Goal: Information Seeking & Learning: Learn about a topic

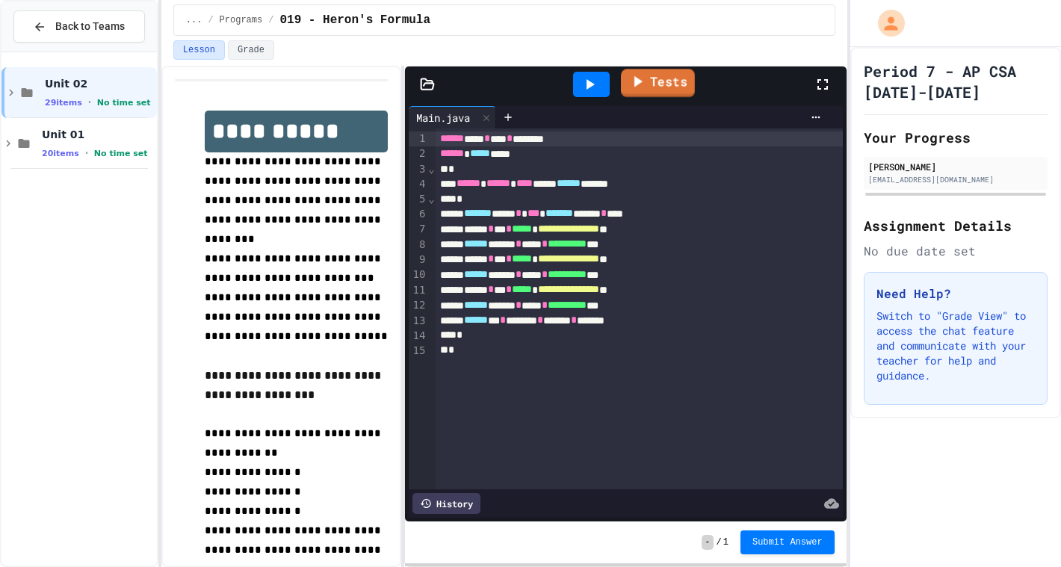
click at [669, 77] on link "Tests" at bounding box center [658, 83] width 74 height 28
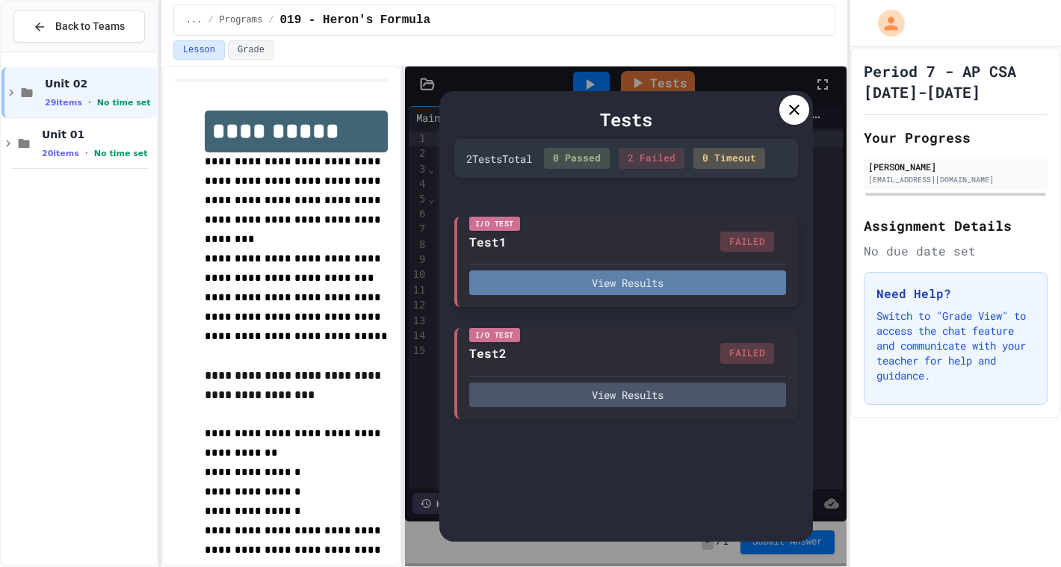
click at [637, 279] on button "View Results" at bounding box center [627, 282] width 317 height 25
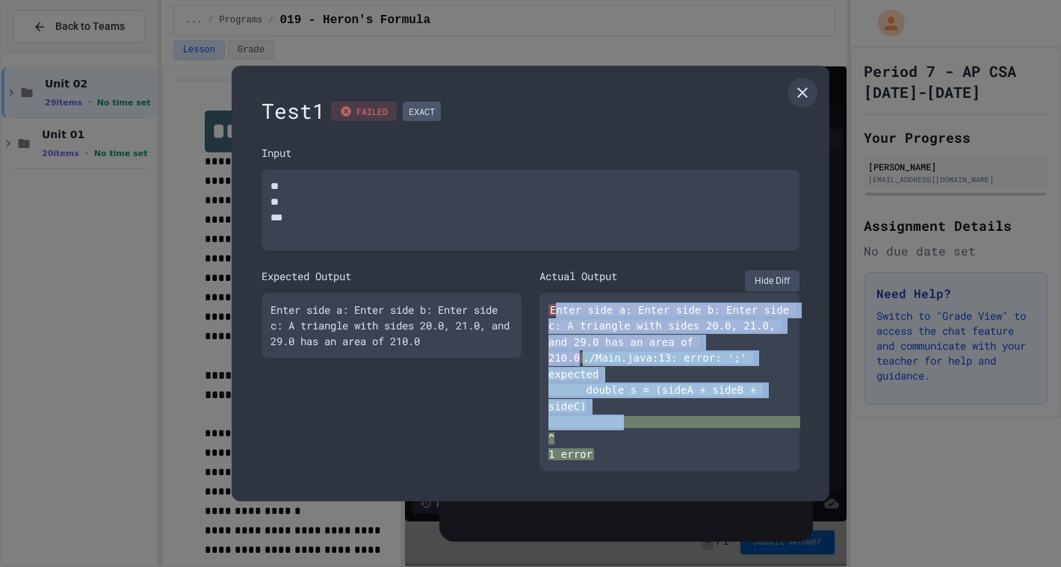
drag, startPoint x: 557, startPoint y: 311, endPoint x: 608, endPoint y: 410, distance: 111.9
click at [610, 417] on div "Enter side a: Enter side b: Enter side c: A triangle with sides 20.0, 21.0, and…" at bounding box center [669, 382] width 242 height 161
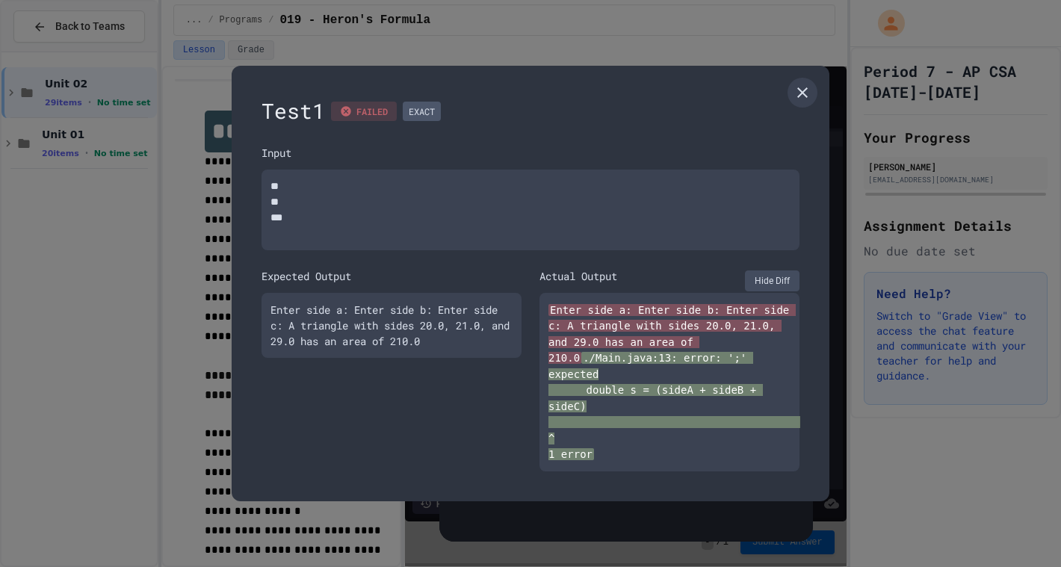
click at [612, 406] on div "Enter side a: Enter side b: Enter side c: A triangle with sides 20.0, 21.0, and…" at bounding box center [669, 382] width 242 height 161
click at [766, 279] on button "Hide Diff" at bounding box center [772, 280] width 55 height 21
type textarea "*"
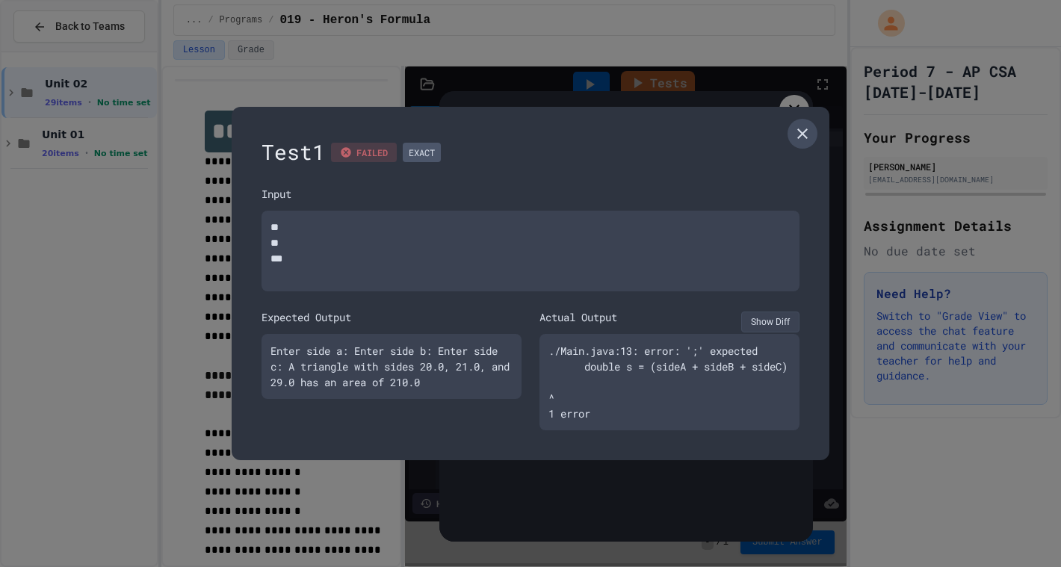
click at [806, 125] on icon at bounding box center [802, 134] width 18 height 18
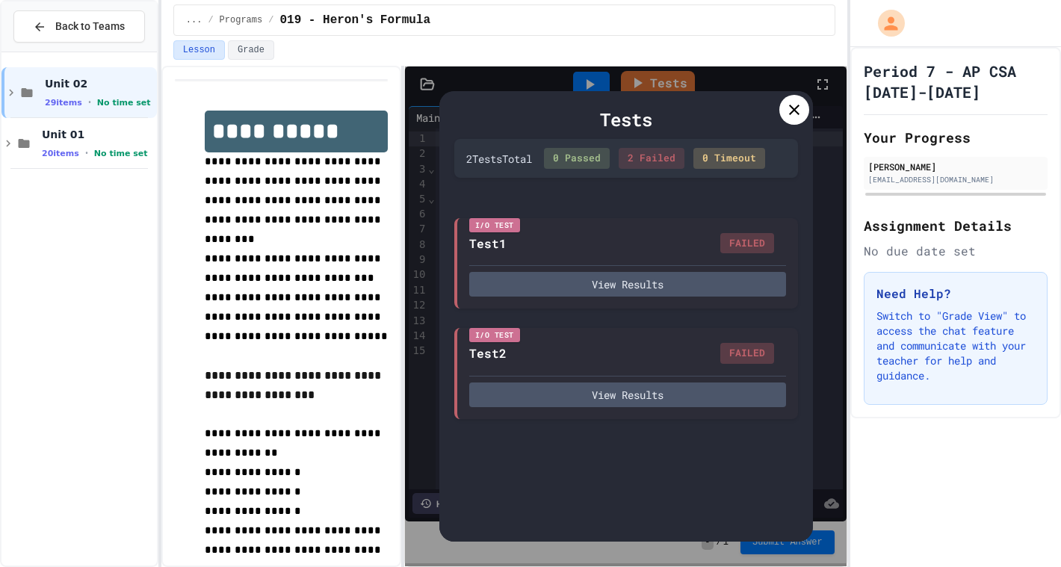
click at [800, 103] on icon at bounding box center [794, 110] width 18 height 18
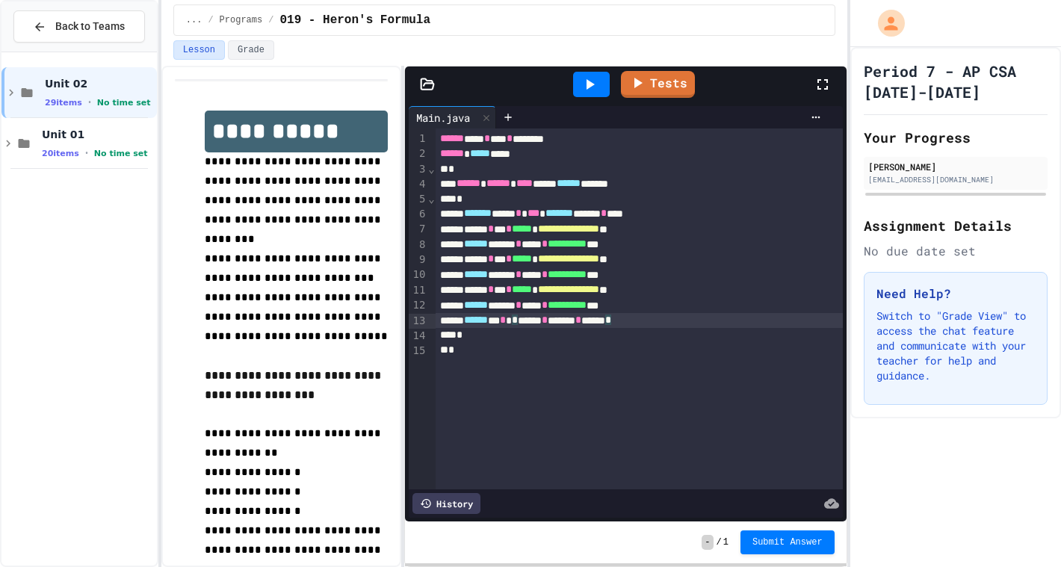
click at [704, 326] on div "****** * * * ***** * ***** * ***** *" at bounding box center [639, 320] width 407 height 15
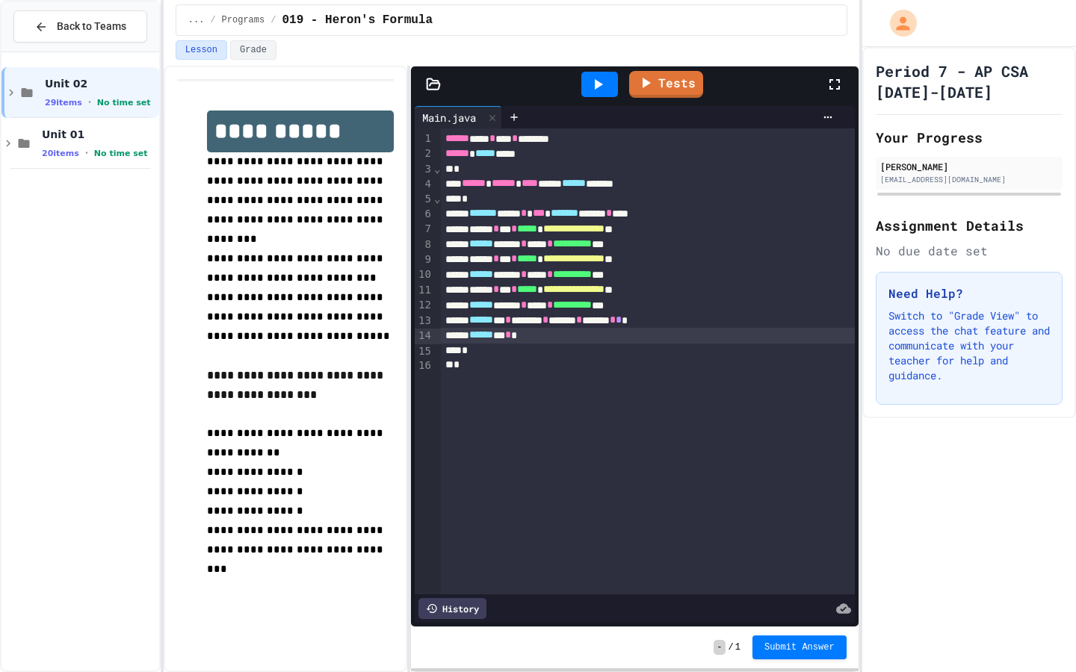
click at [638, 373] on div "*" at bounding box center [647, 365] width 413 height 15
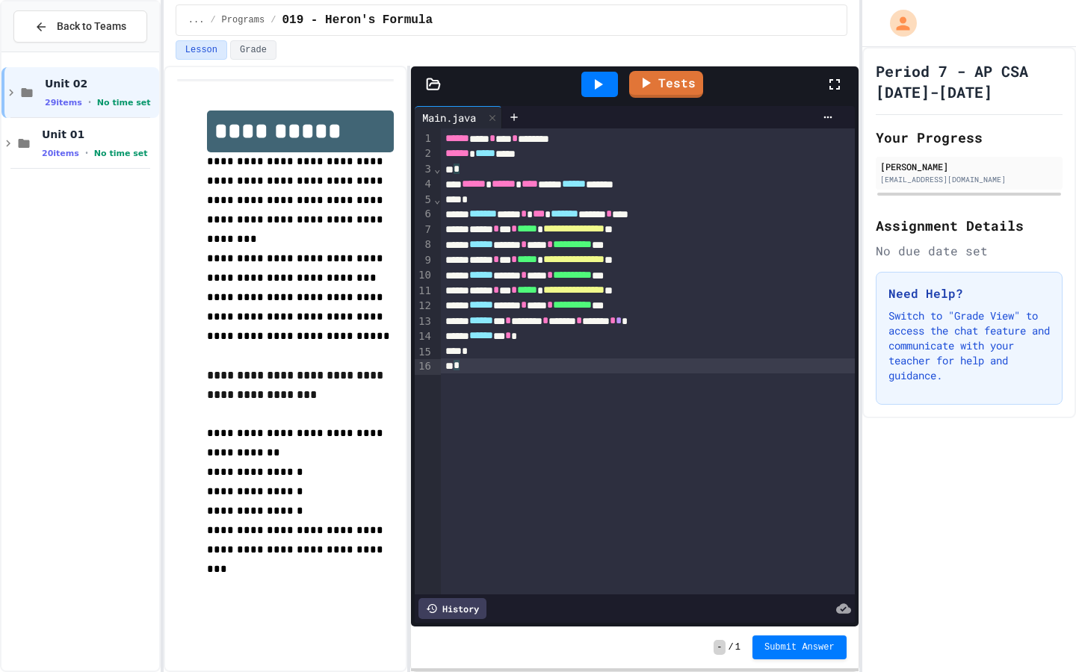
click at [648, 332] on div "****** * *" at bounding box center [647, 336] width 413 height 15
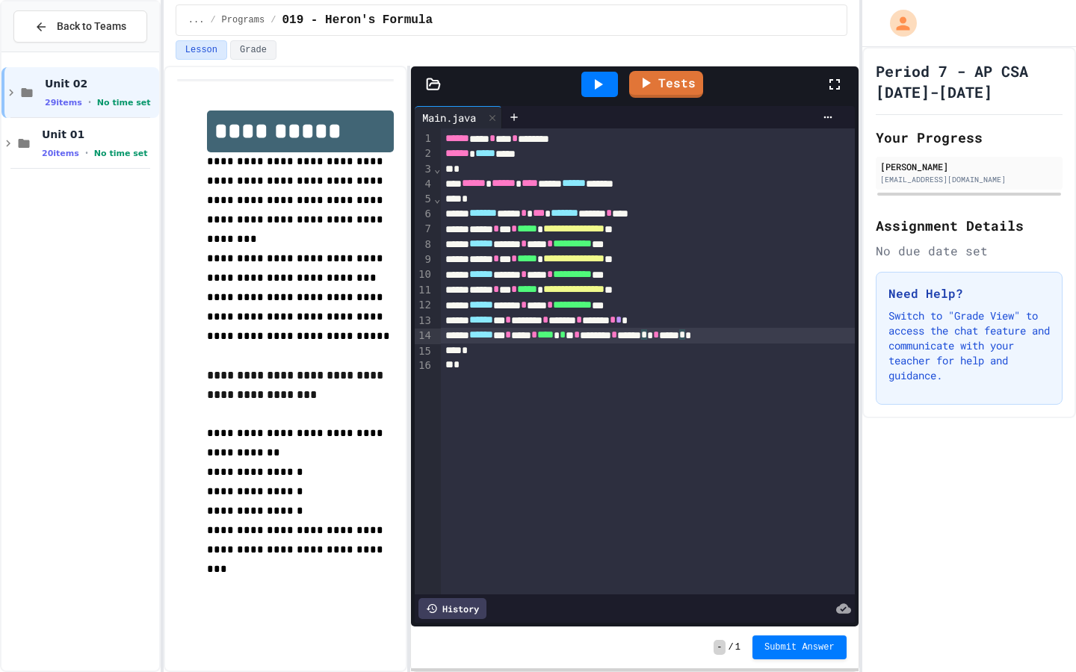
click at [685, 336] on span "*" at bounding box center [682, 334] width 6 height 10
click at [623, 337] on div "****** * * **** * **** * * ** * ******** * ******** * ****** *" at bounding box center [647, 335] width 413 height 15
click at [826, 337] on div "****** * * **** * **** * * * ** * ******** * ******** * ****** *" at bounding box center [647, 335] width 413 height 15
click at [624, 337] on div "****** * * **** * **** * * *** * ******** * ******** * ******* *" at bounding box center [647, 335] width 413 height 15
click at [831, 338] on div "****** * * **** * **** * * *** * ******** * ******** * ******* *" at bounding box center [647, 335] width 413 height 15
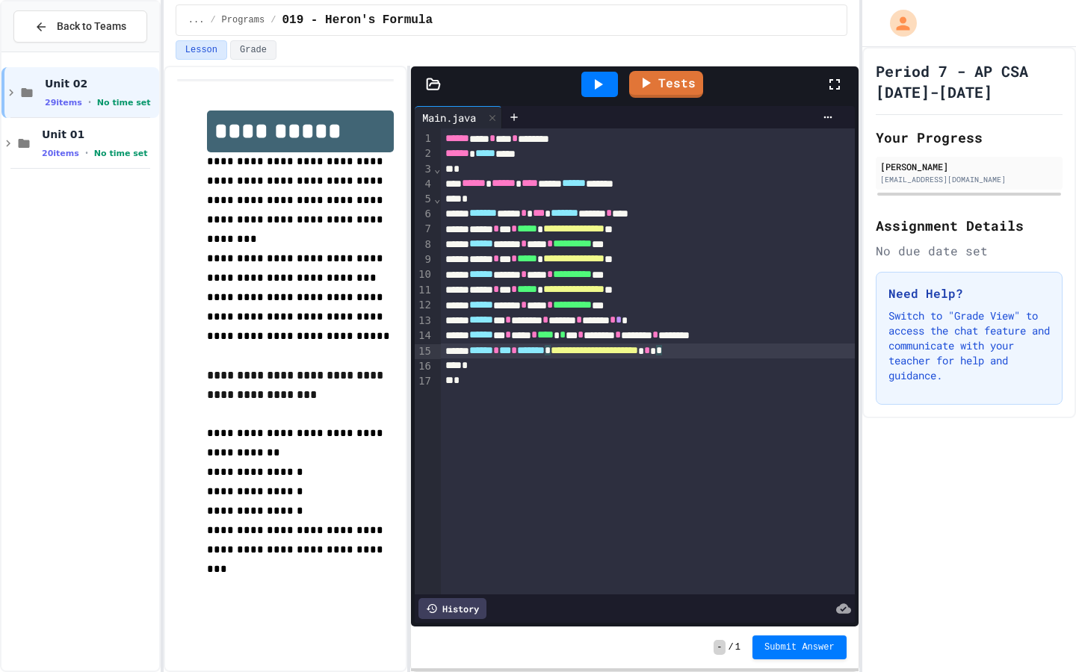
click at [638, 353] on span "**********" at bounding box center [594, 350] width 87 height 10
click at [777, 353] on div "**********" at bounding box center [647, 351] width 413 height 15
click at [770, 353] on div "**********" at bounding box center [647, 351] width 413 height 15
click at [609, 85] on div at bounding box center [599, 84] width 37 height 25
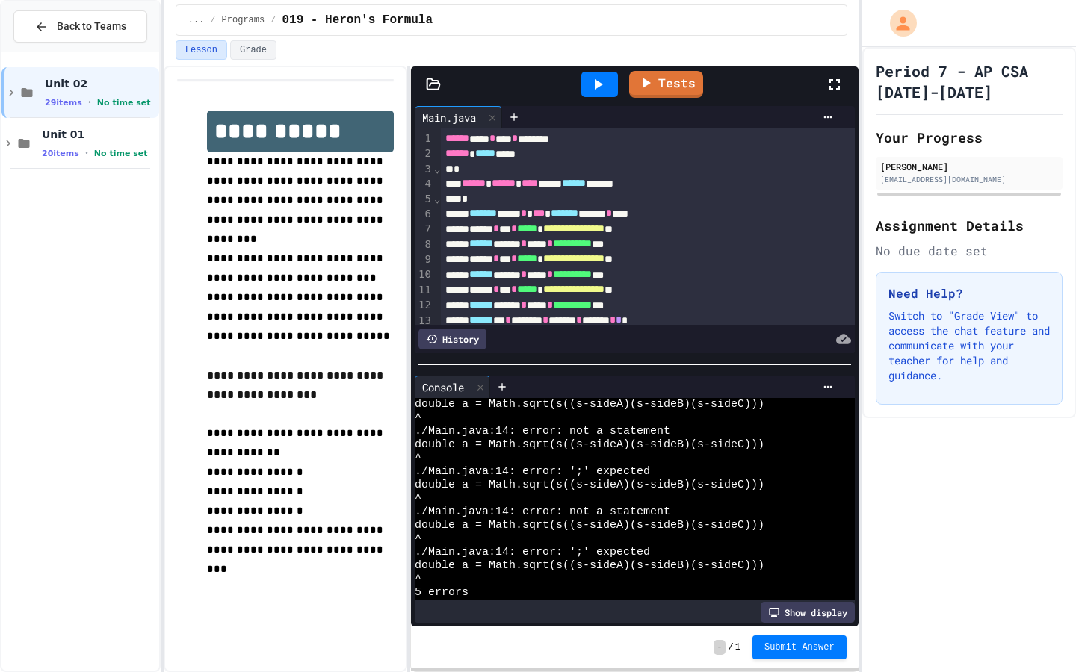
scroll to position [7, 0]
click at [693, 459] on div "^" at bounding box center [627, 458] width 424 height 13
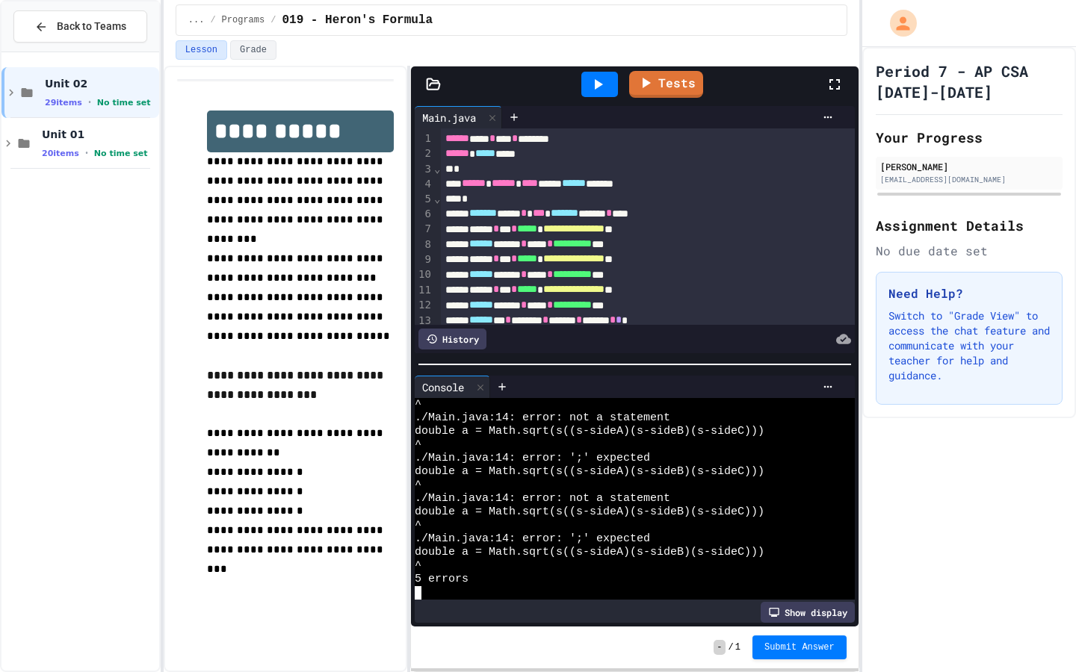
type textarea "******"
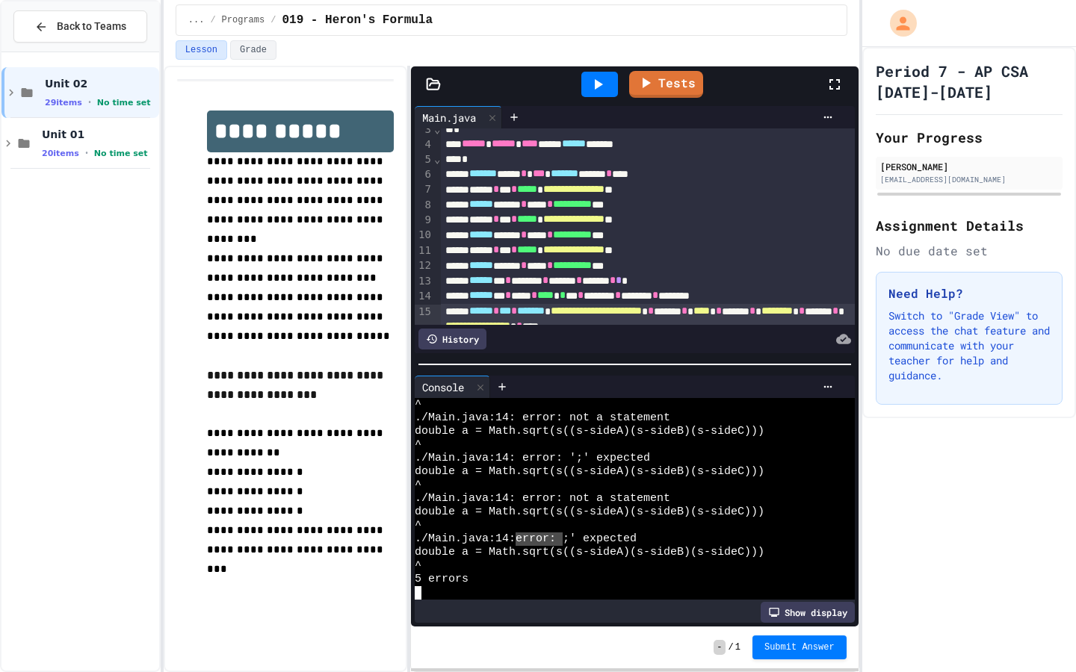
scroll to position [43, 0]
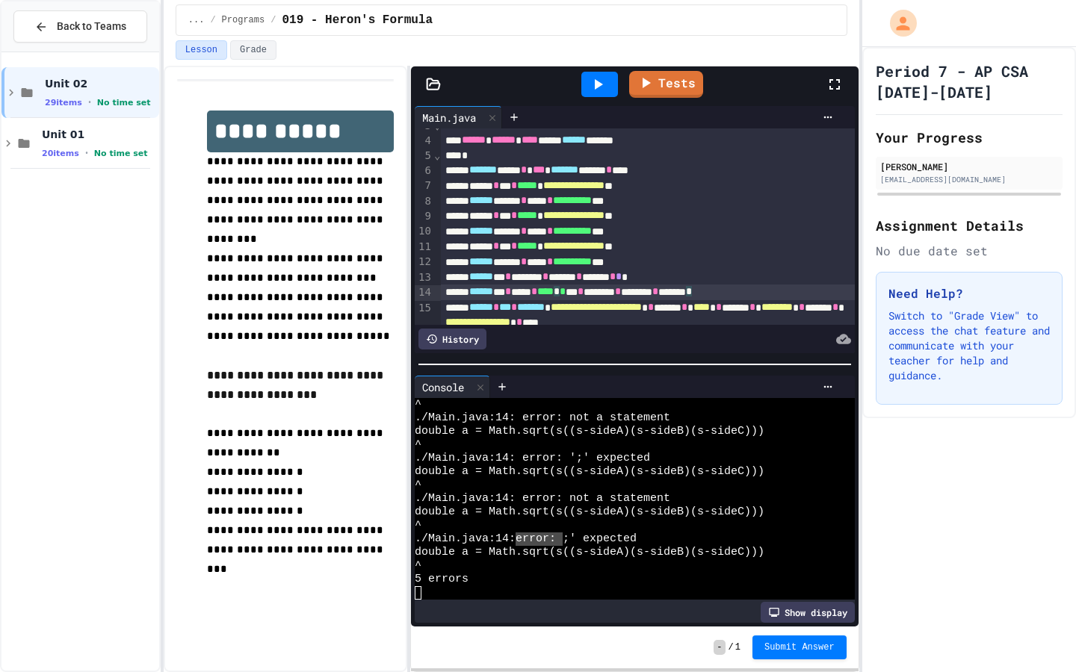
click at [823, 291] on div "****** * * **** * **** * * *** * ******** * ******** * ******* *" at bounding box center [647, 292] width 413 height 15
click at [604, 84] on icon at bounding box center [598, 84] width 18 height 18
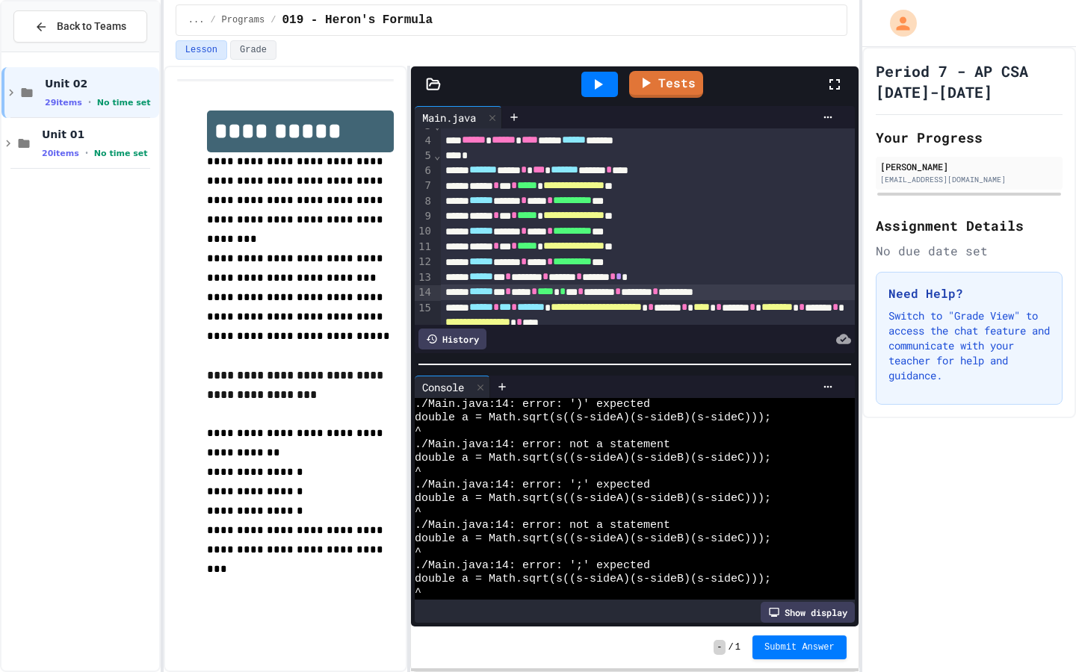
scroll to position [0, 0]
click at [480, 385] on icon at bounding box center [480, 387] width 10 height 10
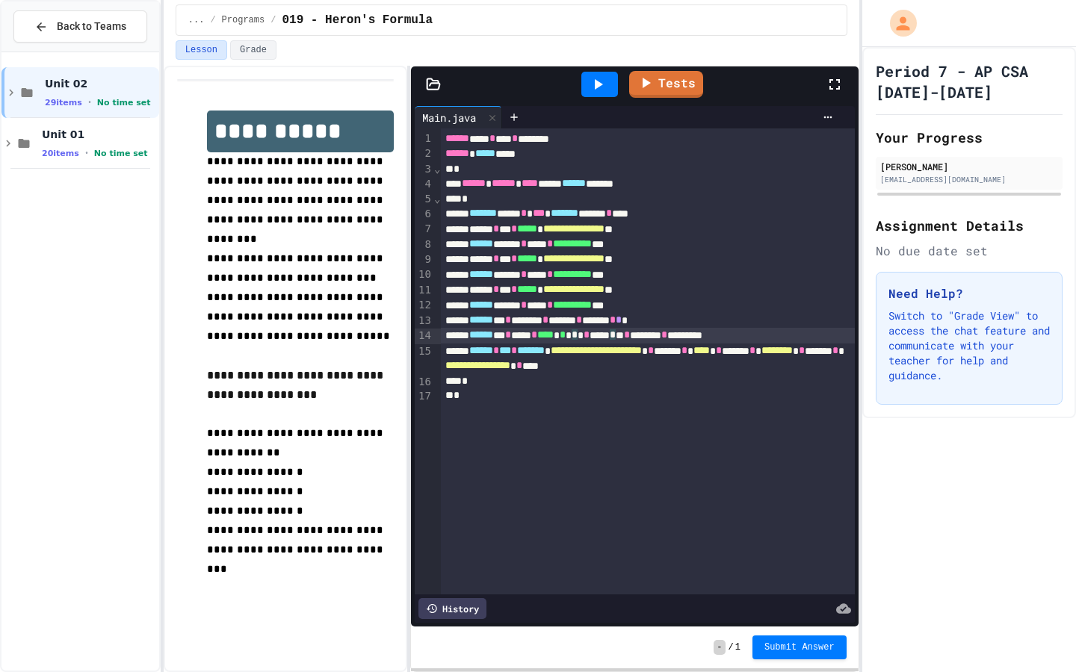
click at [634, 339] on div "****** * * **** * **** * * * * * * ***** * ** * ******** * *********" at bounding box center [647, 335] width 413 height 15
click at [566, 335] on span "*" at bounding box center [563, 334] width 6 height 10
click at [613, 335] on div "****** * * **** * **** * * *** * ******** * ******** * ******* * *" at bounding box center [647, 335] width 413 height 15
click at [722, 323] on div "****** * * ****** * ***** * ****** * * *" at bounding box center [647, 320] width 413 height 15
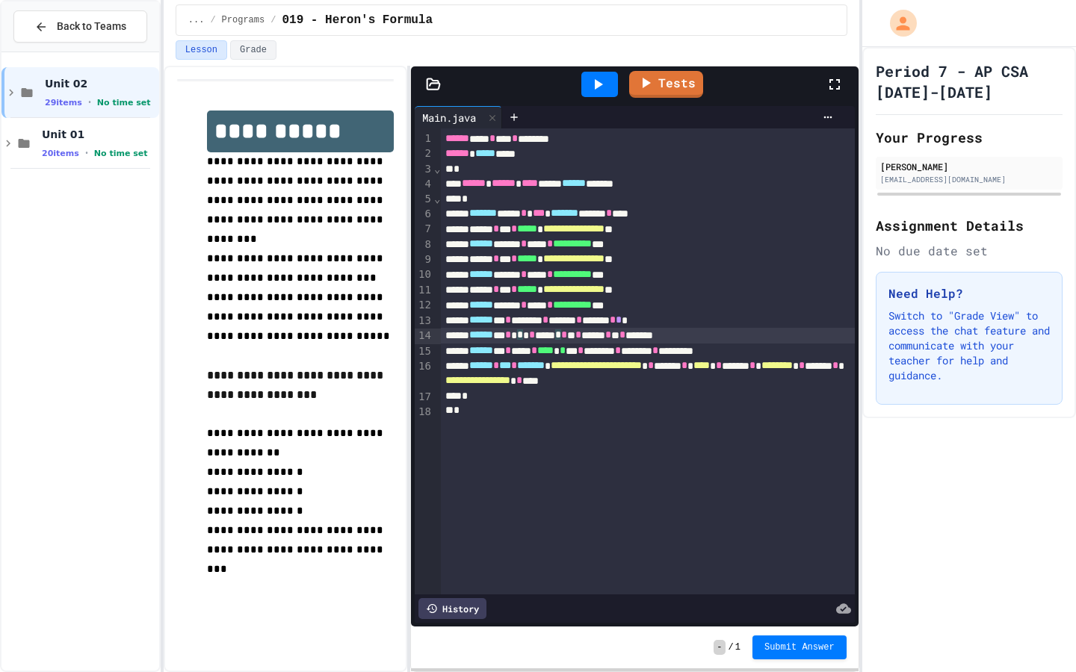
click at [552, 338] on div "****** * * * * * ***** * * ** * ****** * ** * *******" at bounding box center [647, 335] width 413 height 15
click at [761, 347] on div "****** * * **** * **** * * *** * ******** * ******** * *********" at bounding box center [647, 351] width 413 height 15
click at [762, 344] on div "****** * * **** * **** * * *** * ******** * ******** * *********" at bounding box center [647, 351] width 413 height 15
drag, startPoint x: 624, startPoint y: 353, endPoint x: 803, endPoint y: 352, distance: 179.3
click at [804, 352] on div "****** * * **** * **** * * *** * ******** * ******** * *********" at bounding box center [647, 351] width 413 height 15
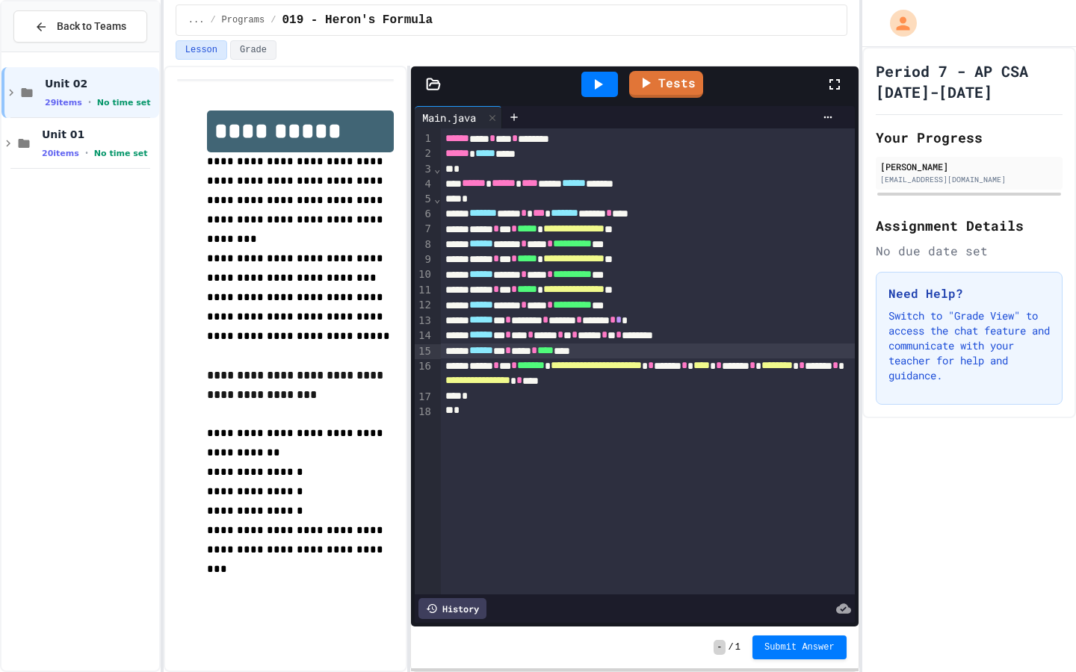
click at [672, 356] on div "****** * * **** * **** ****" at bounding box center [647, 351] width 413 height 15
click at [621, 353] on div "****** * * **** * **** ****" at bounding box center [647, 351] width 413 height 15
click at [656, 444] on div "**********" at bounding box center [647, 361] width 413 height 466
click at [596, 90] on icon at bounding box center [598, 84] width 18 height 18
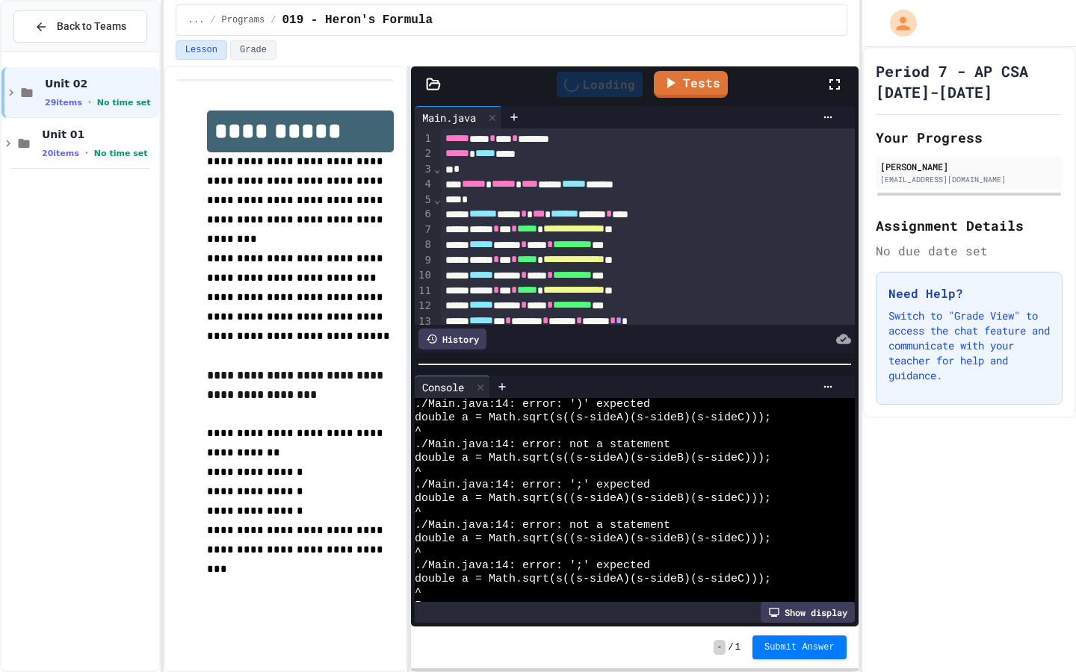
scroll to position [27, 0]
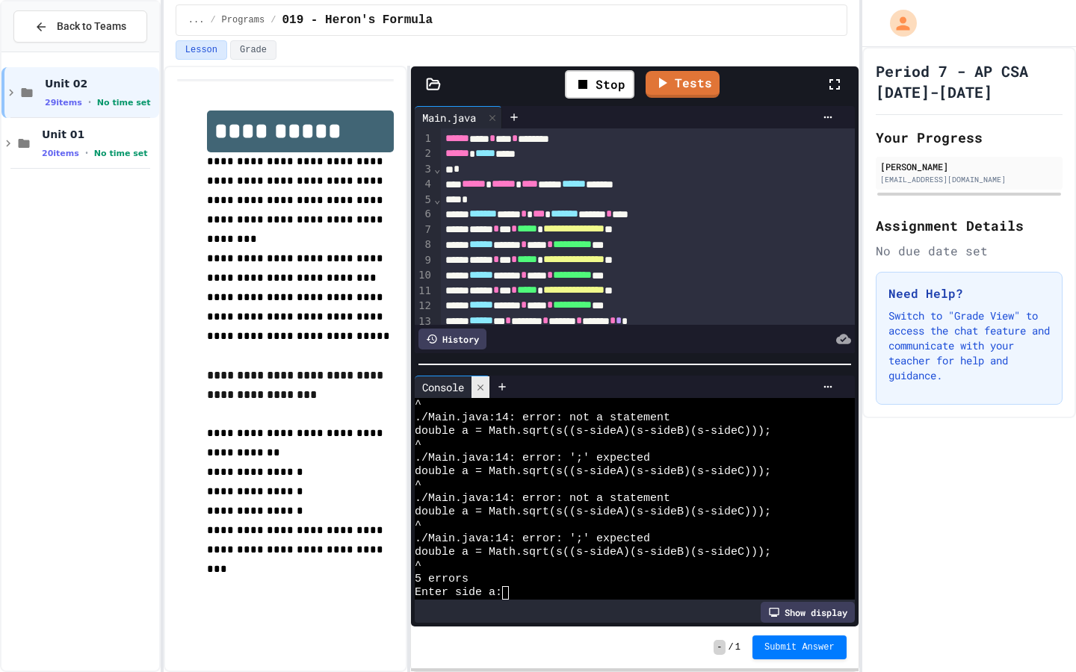
click at [486, 395] on div at bounding box center [480, 388] width 18 height 22
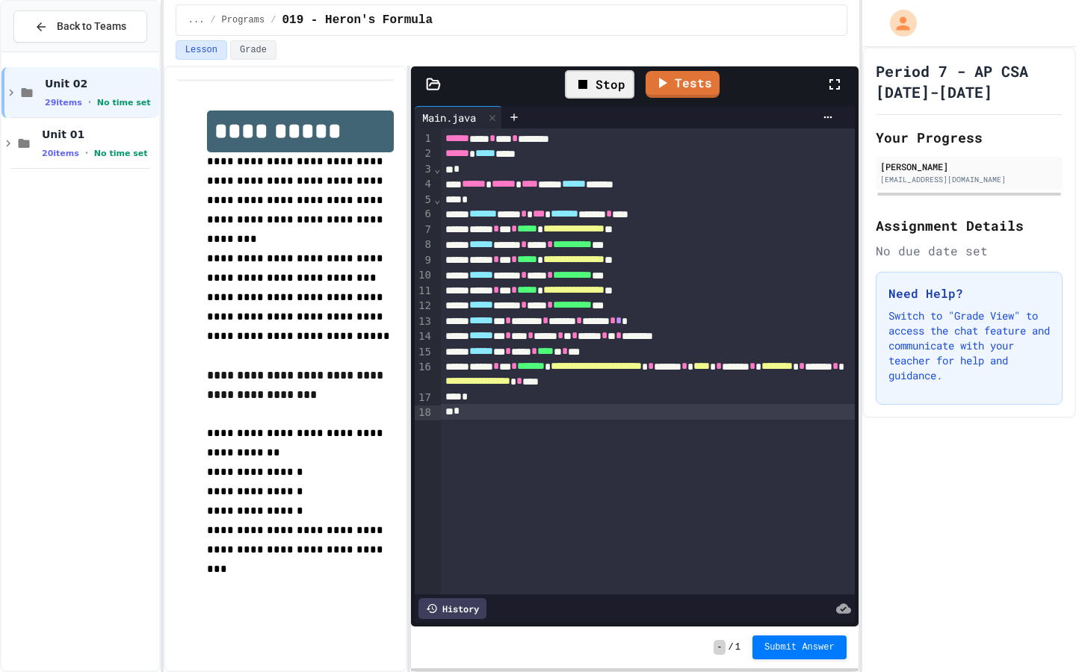
click at [582, 94] on div "Stop" at bounding box center [599, 84] width 69 height 28
click at [583, 93] on div at bounding box center [599, 84] width 37 height 25
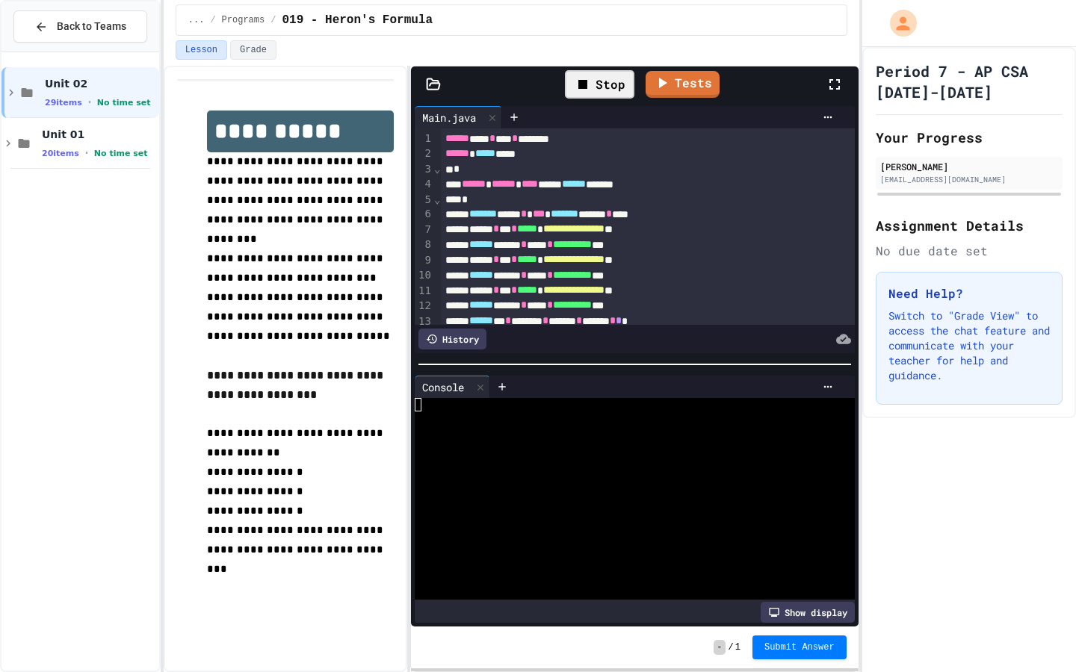
click at [601, 93] on div "Stop" at bounding box center [599, 84] width 69 height 28
click at [601, 93] on div at bounding box center [599, 84] width 37 height 25
click at [682, 416] on div at bounding box center [627, 418] width 424 height 13
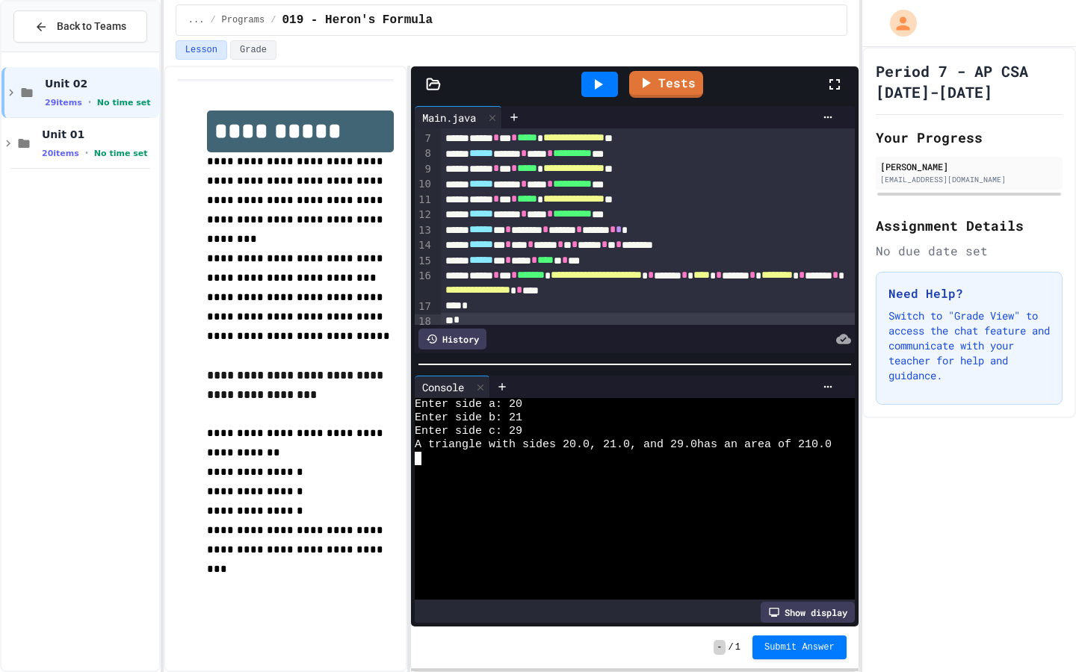
scroll to position [99, 0]
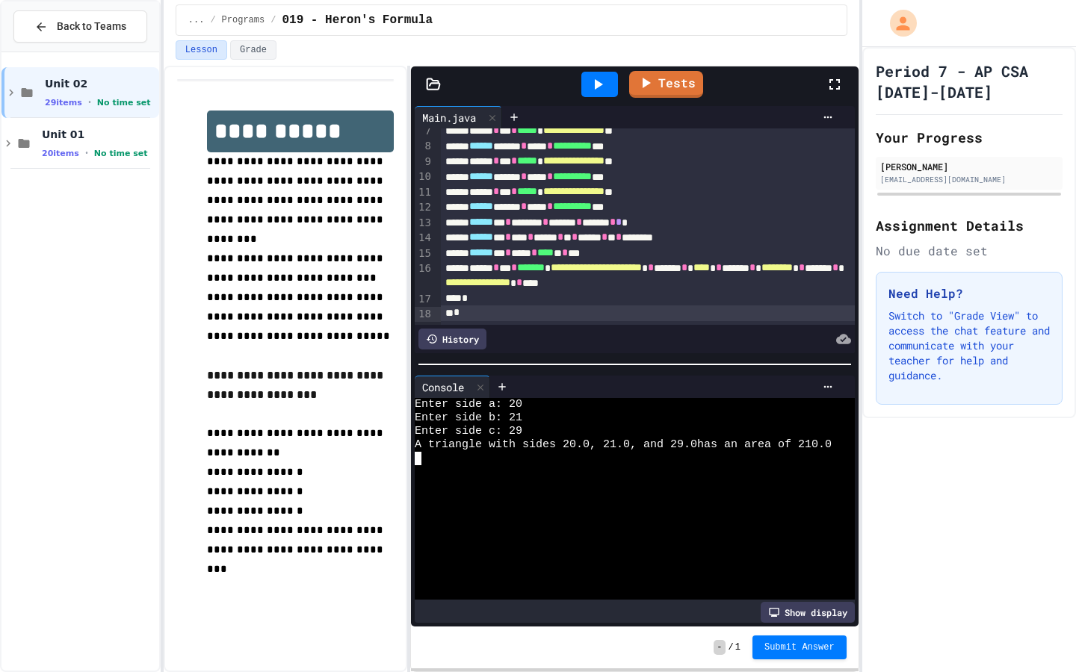
click at [510, 285] on span "**********" at bounding box center [477, 282] width 65 height 10
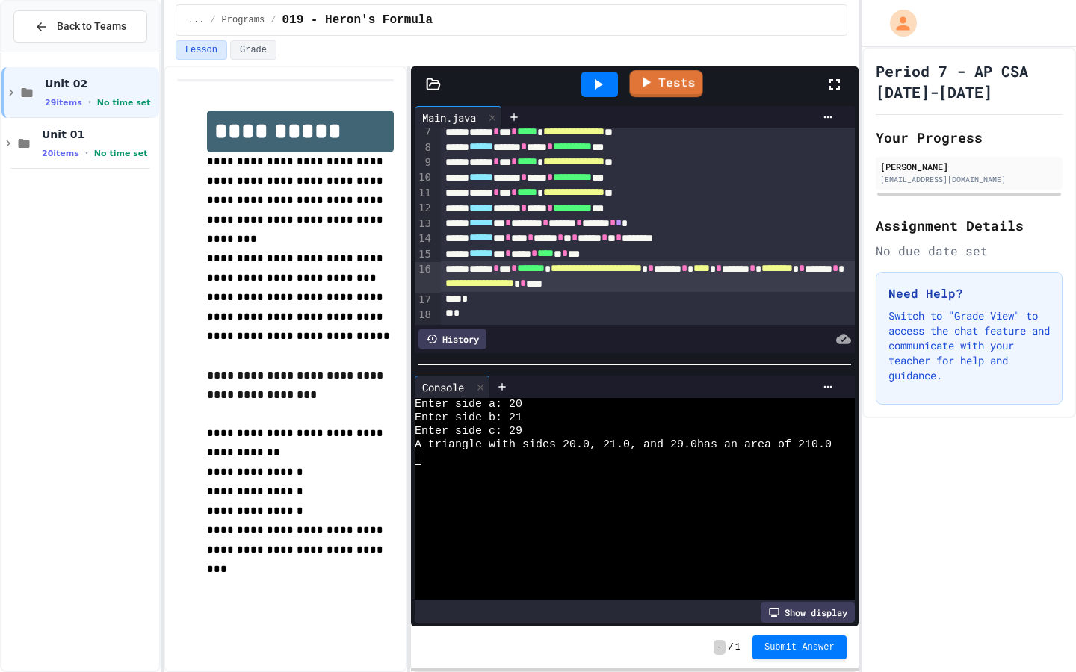
click at [601, 80] on icon at bounding box center [598, 84] width 18 height 18
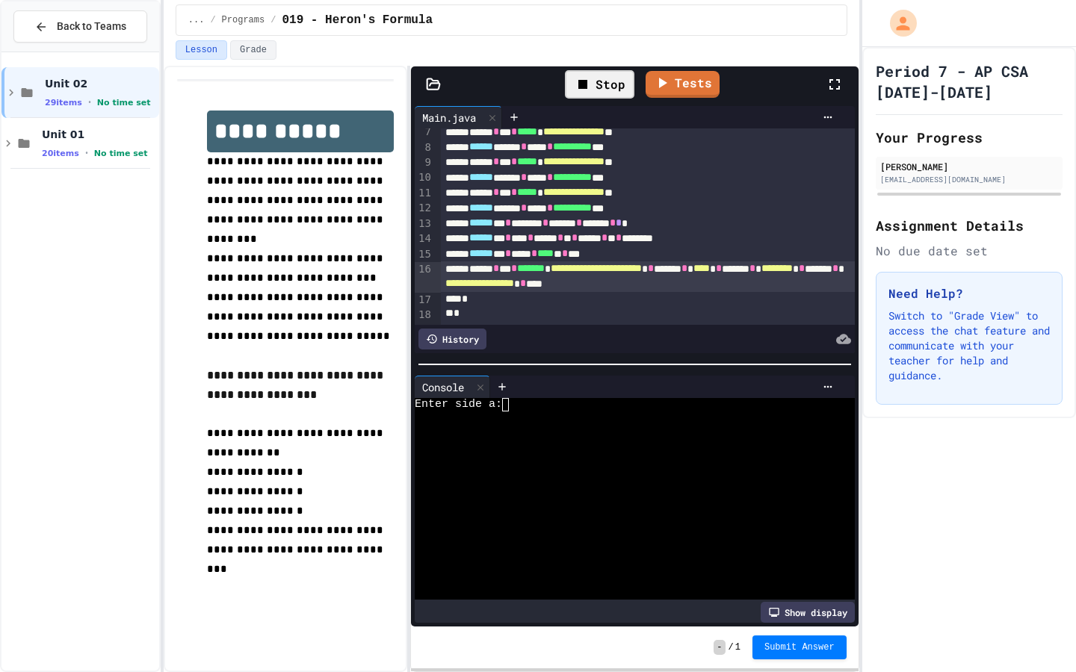
click at [556, 396] on div at bounding box center [665, 387] width 350 height 22
click at [556, 406] on div "Enter side a:" at bounding box center [627, 404] width 424 height 13
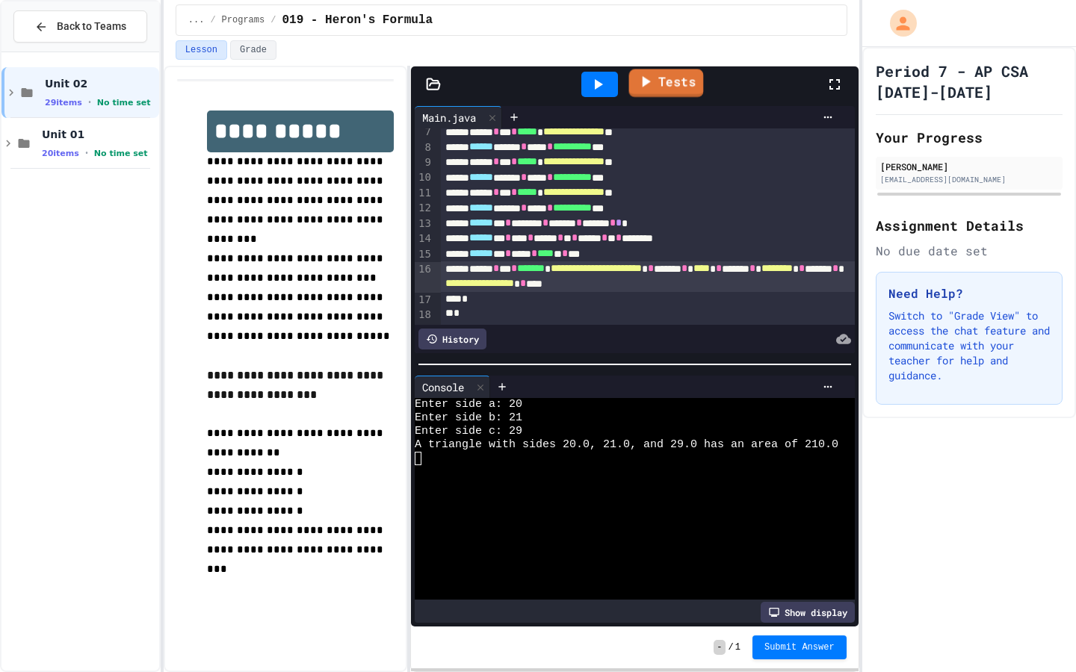
click at [680, 71] on link "Tests" at bounding box center [666, 83] width 75 height 28
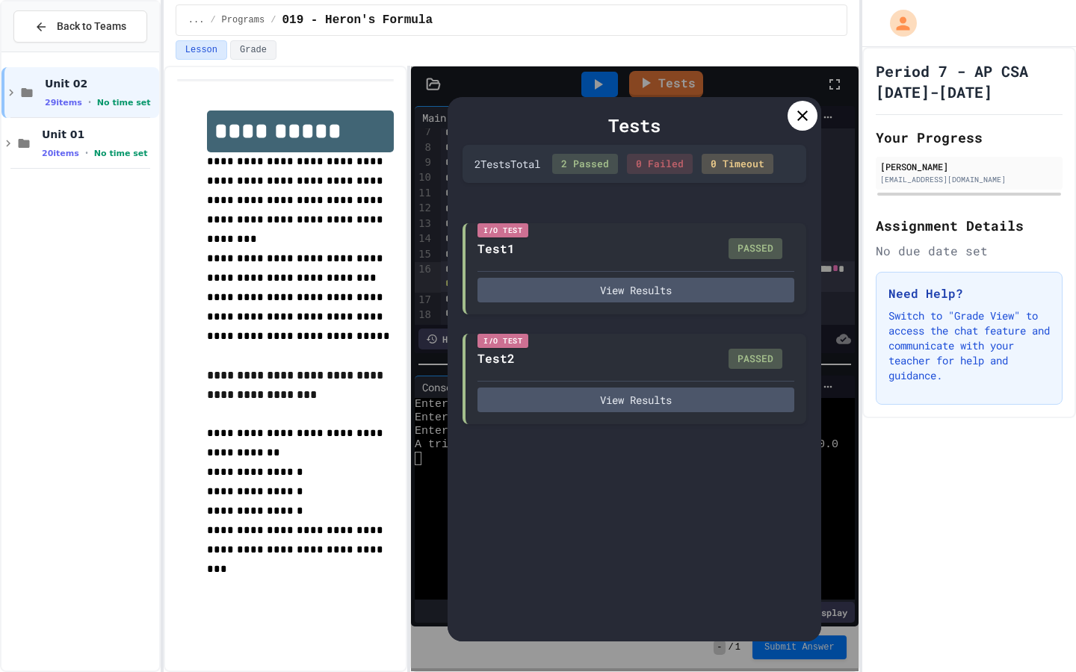
click at [811, 566] on div "Tests 2 Test s Total 2 Passed 0 Failed 0 Timeout I/O Test Test1 PASSED View Res…" at bounding box center [634, 368] width 447 height 605
click at [815, 566] on div "Tests 2 Test s Total 2 Passed 0 Failed 0 Timeout I/O Test Test1 PASSED View Res…" at bounding box center [634, 368] width 447 height 605
click at [801, 122] on icon at bounding box center [802, 116] width 18 height 18
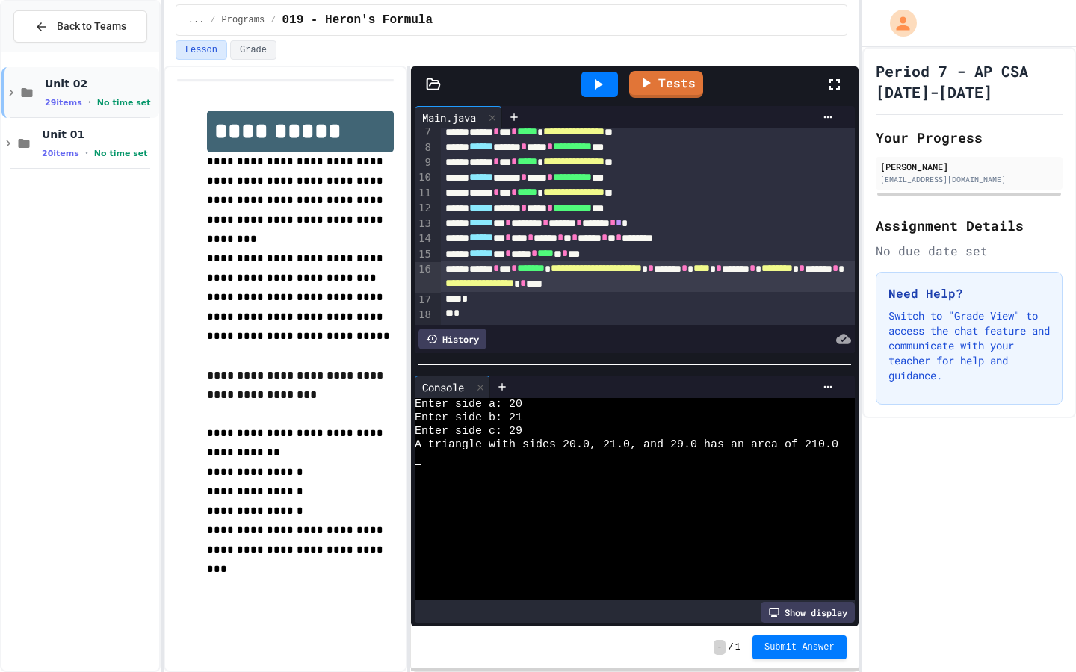
click at [128, 84] on span "Unit 02" at bounding box center [100, 83] width 111 height 13
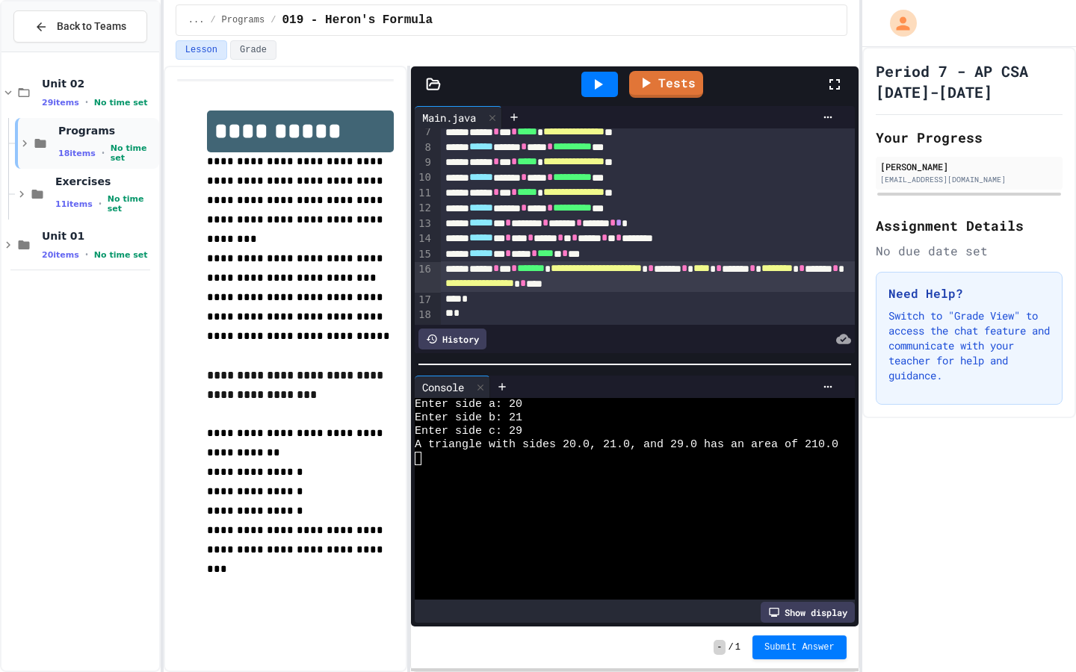
click at [111, 128] on span "Programs" at bounding box center [107, 130] width 98 height 13
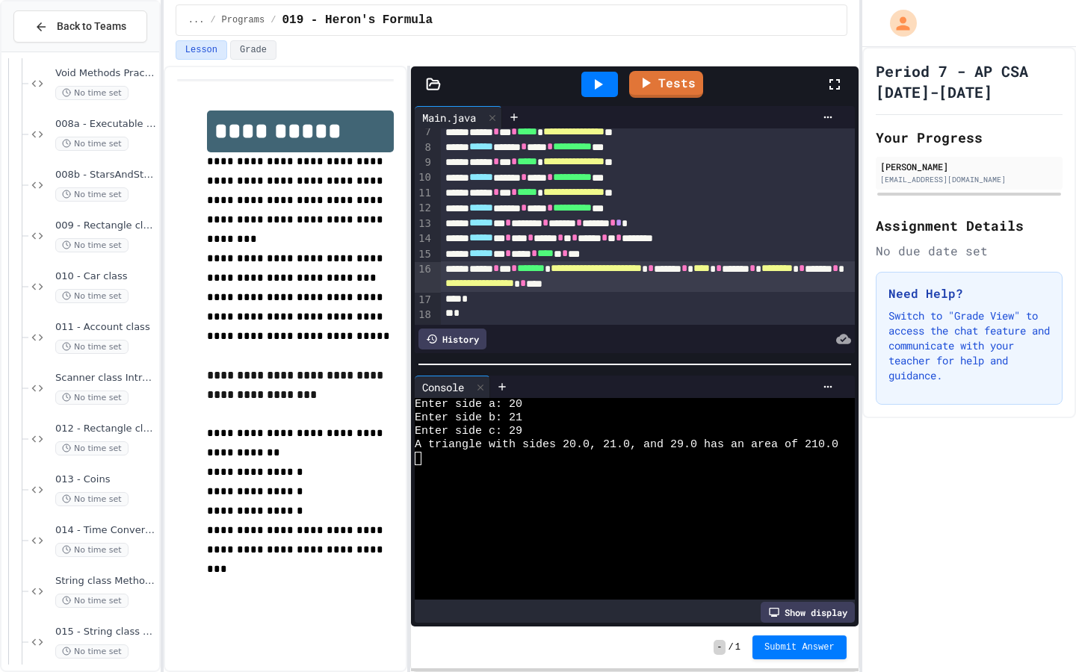
scroll to position [529, 0]
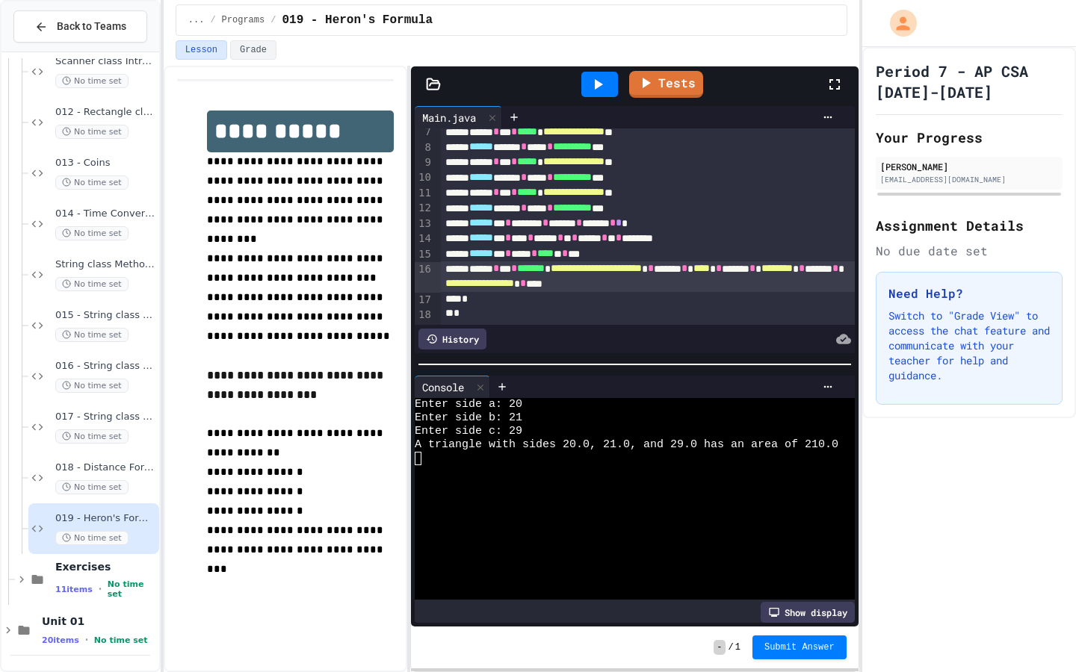
click at [811, 566] on span "Submit Answer" at bounding box center [799, 648] width 70 height 12
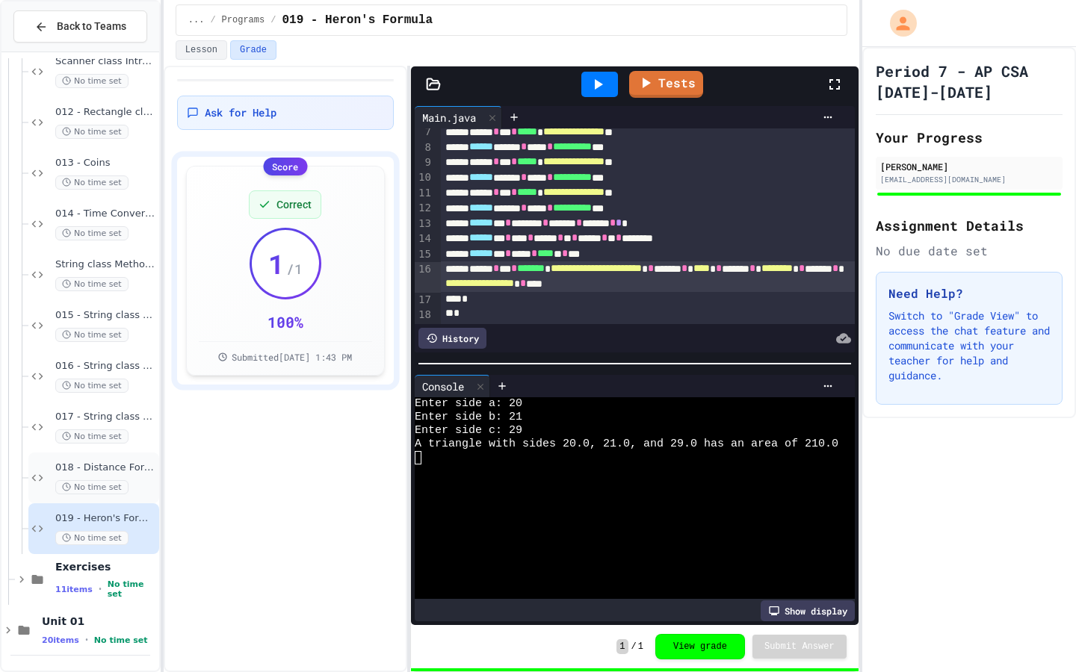
click at [120, 474] on span "018 - Distance Formula" at bounding box center [105, 468] width 101 height 13
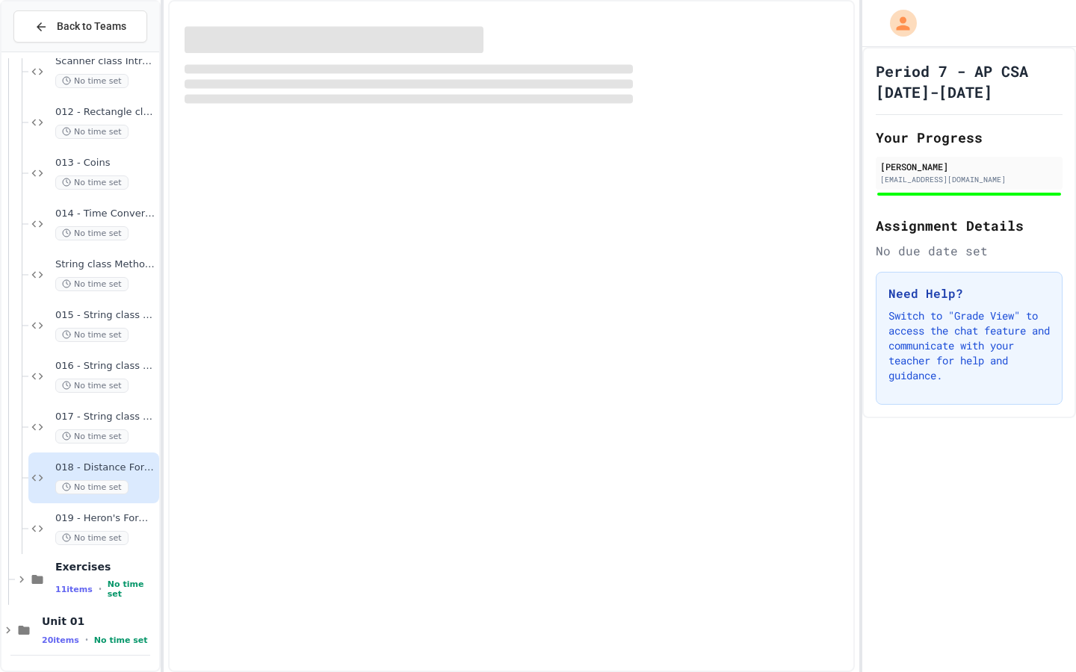
scroll to position [511, 0]
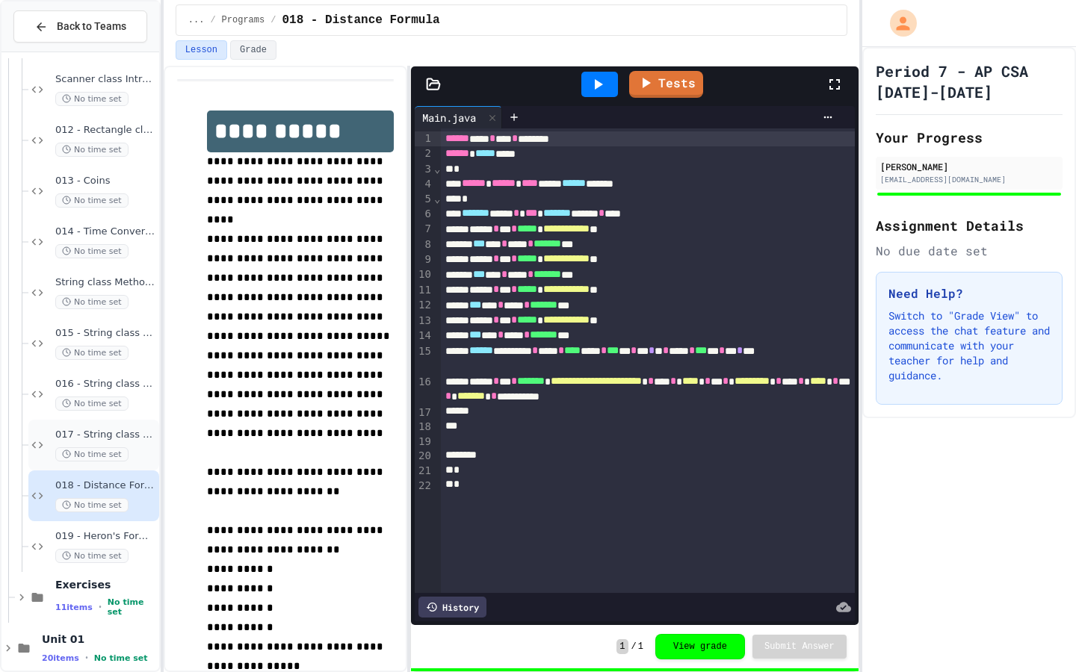
click at [103, 436] on span "017 - String class Methods III" at bounding box center [105, 435] width 101 height 13
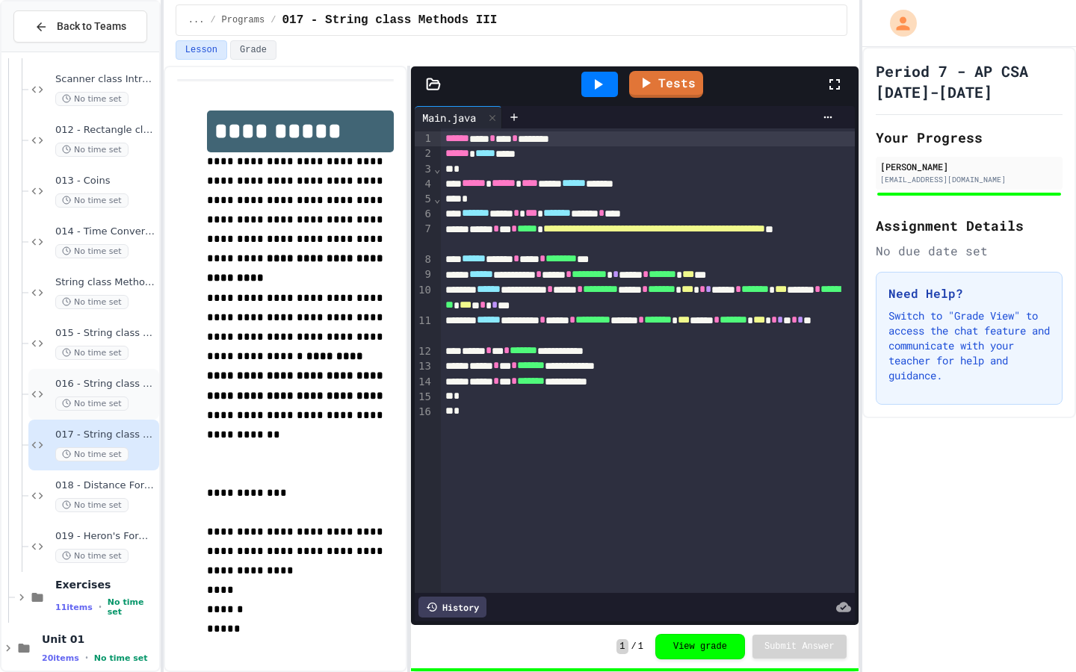
click at [115, 397] on div "No time set" at bounding box center [105, 404] width 101 height 14
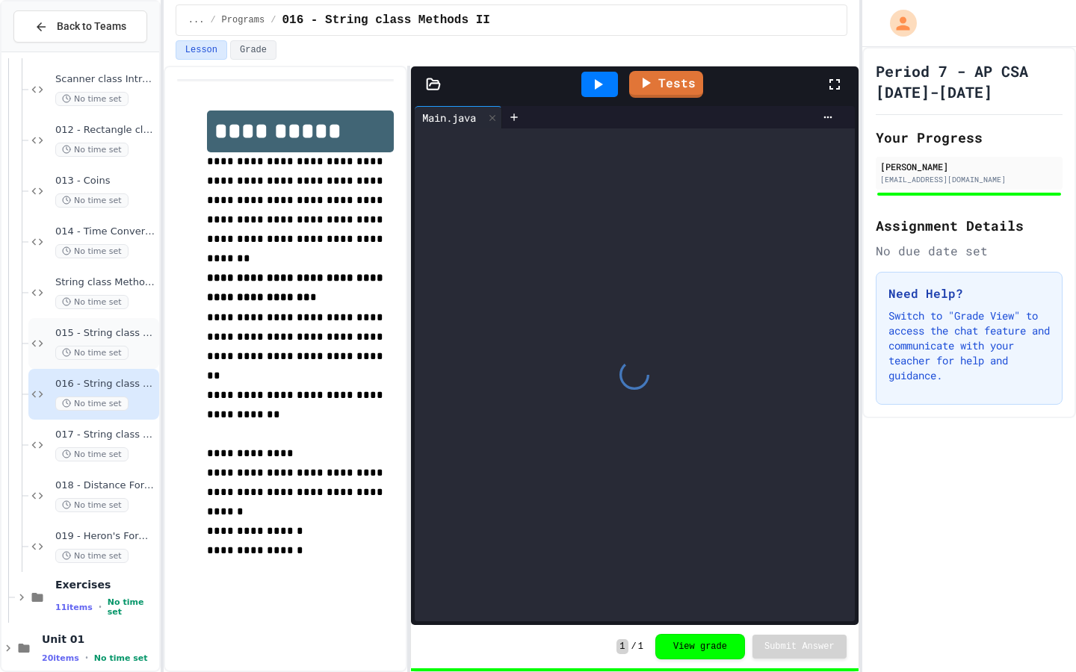
click at [140, 330] on span "015 - String class Methods I" at bounding box center [105, 333] width 101 height 13
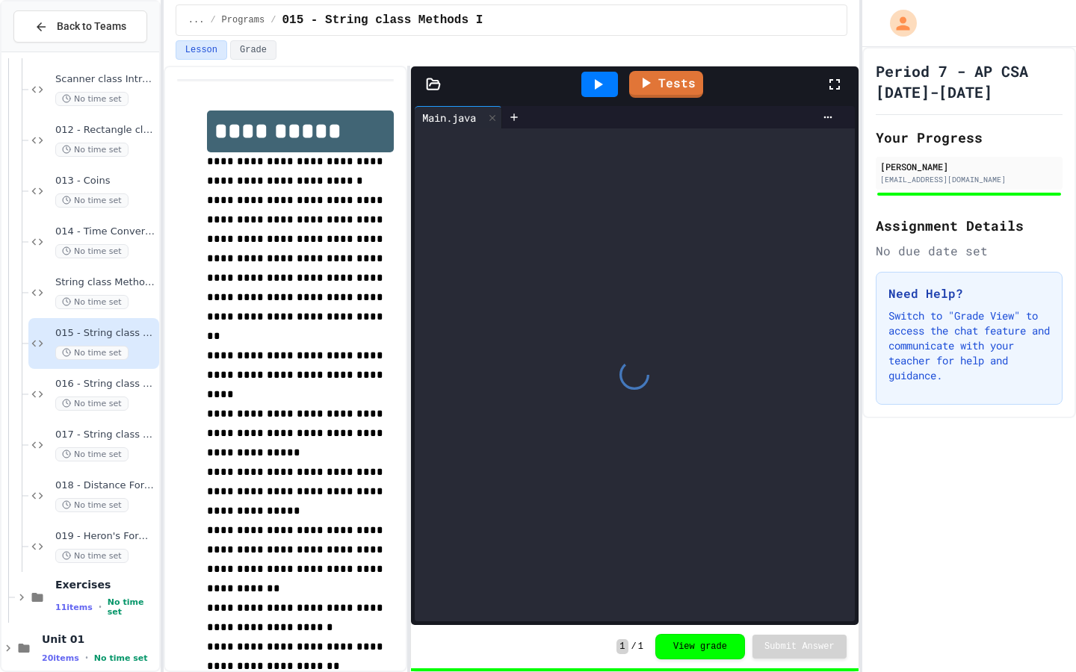
click at [136, 277] on span "String class Methods Introduction" at bounding box center [105, 282] width 101 height 13
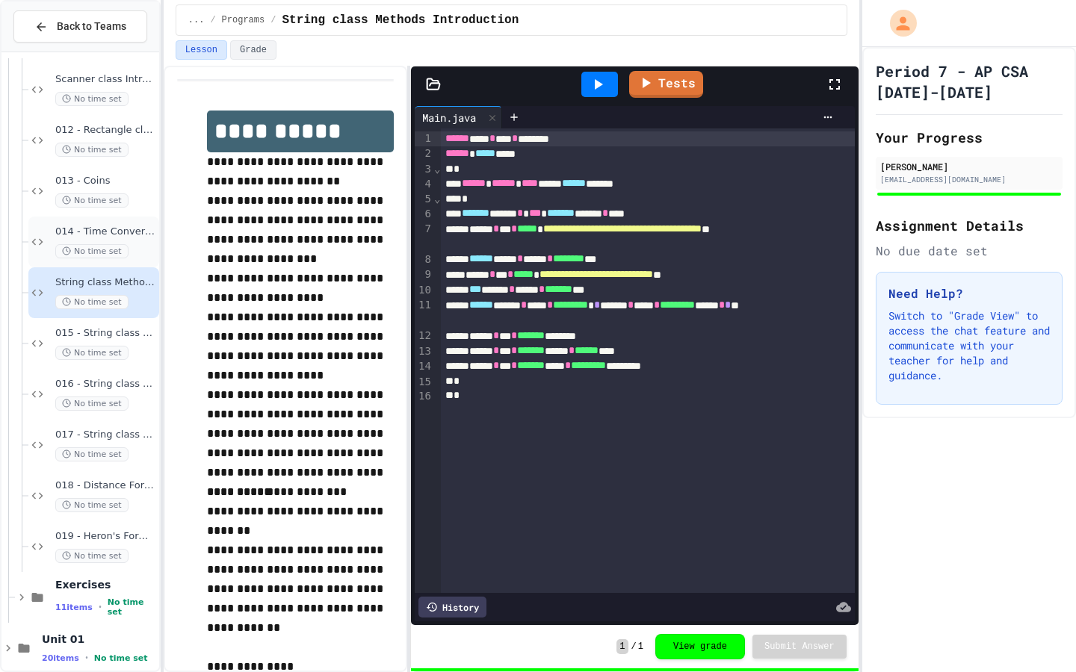
click at [122, 221] on div "014 - Time Conversion No time set" at bounding box center [93, 242] width 131 height 51
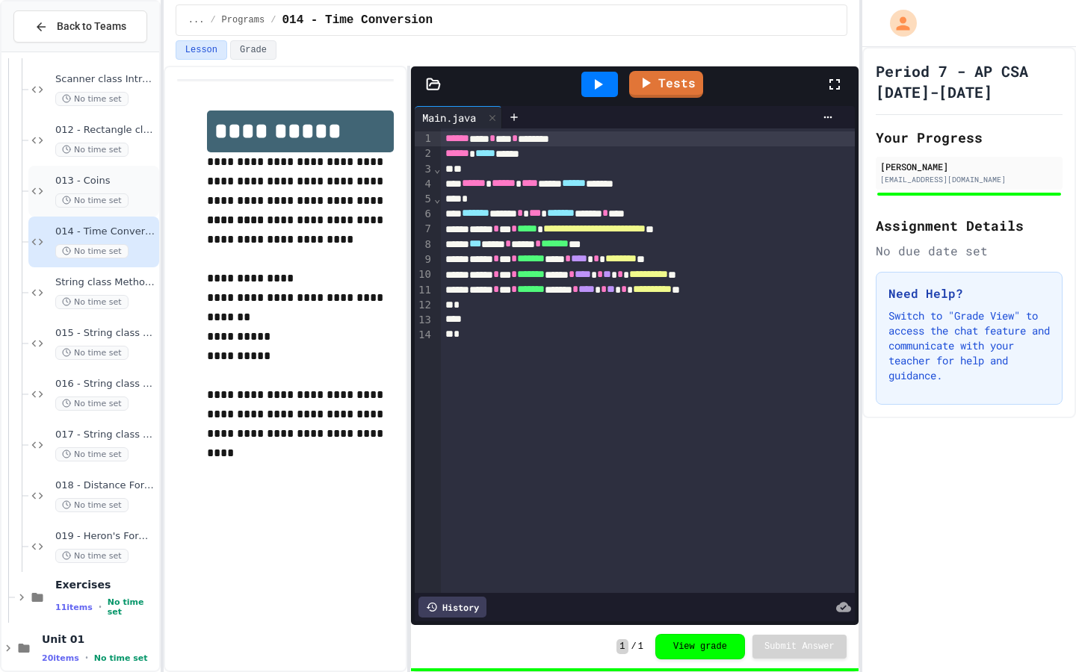
click at [122, 182] on span "013 - Coins" at bounding box center [105, 181] width 101 height 13
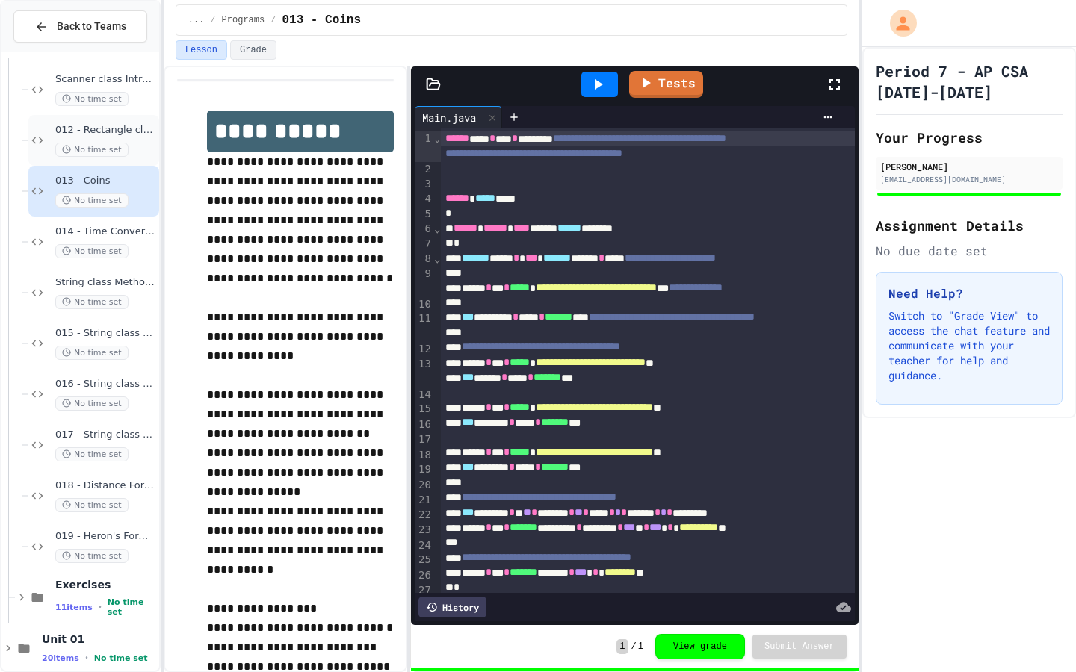
click at [125, 127] on span "012 - Rectangle class II" at bounding box center [105, 130] width 101 height 13
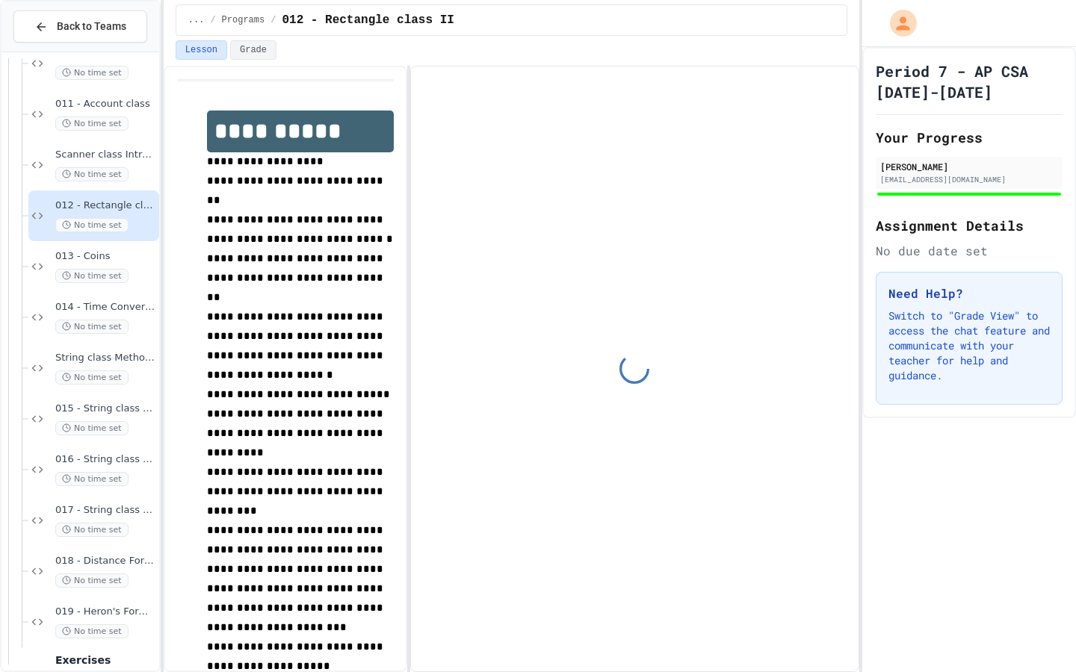
scroll to position [428, 0]
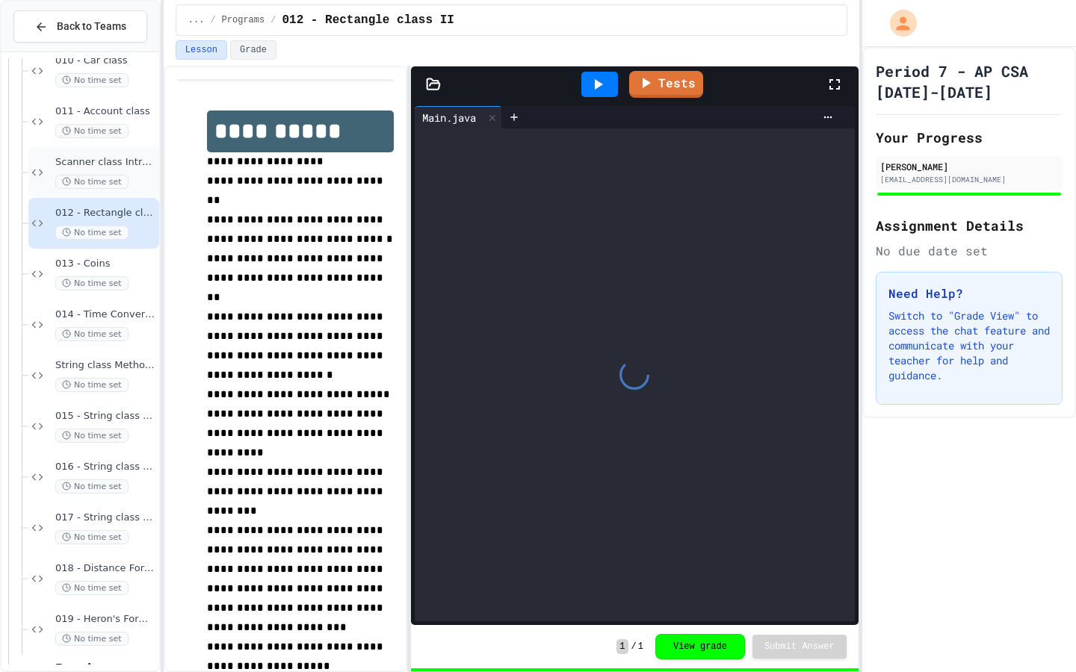
click at [126, 157] on span "Scanner class Introduction" at bounding box center [105, 162] width 101 height 13
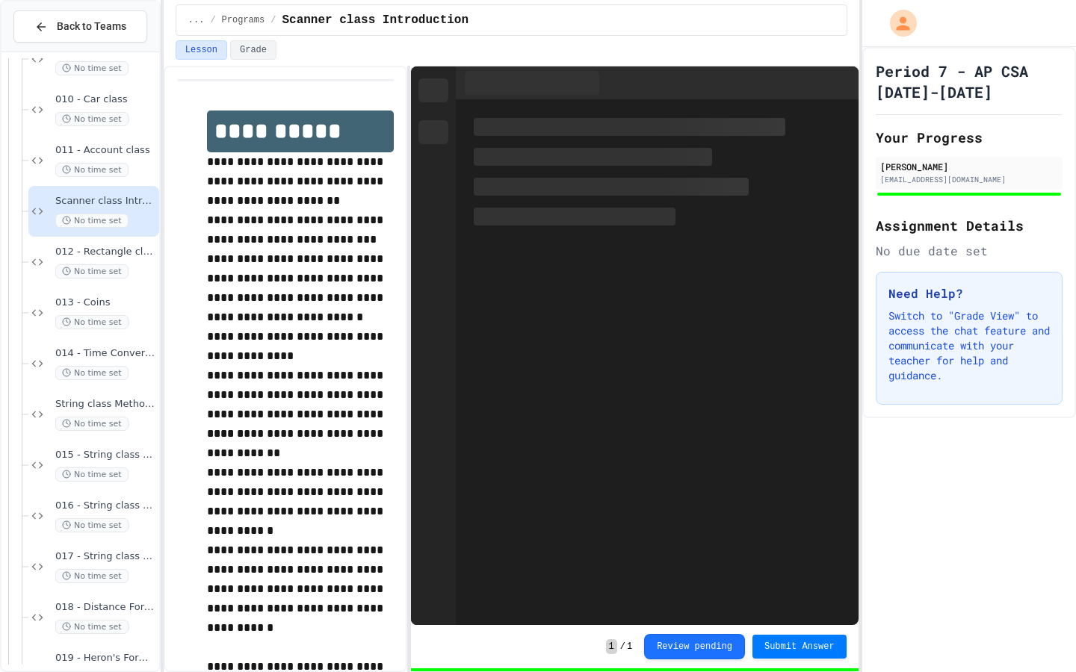
scroll to position [384, 0]
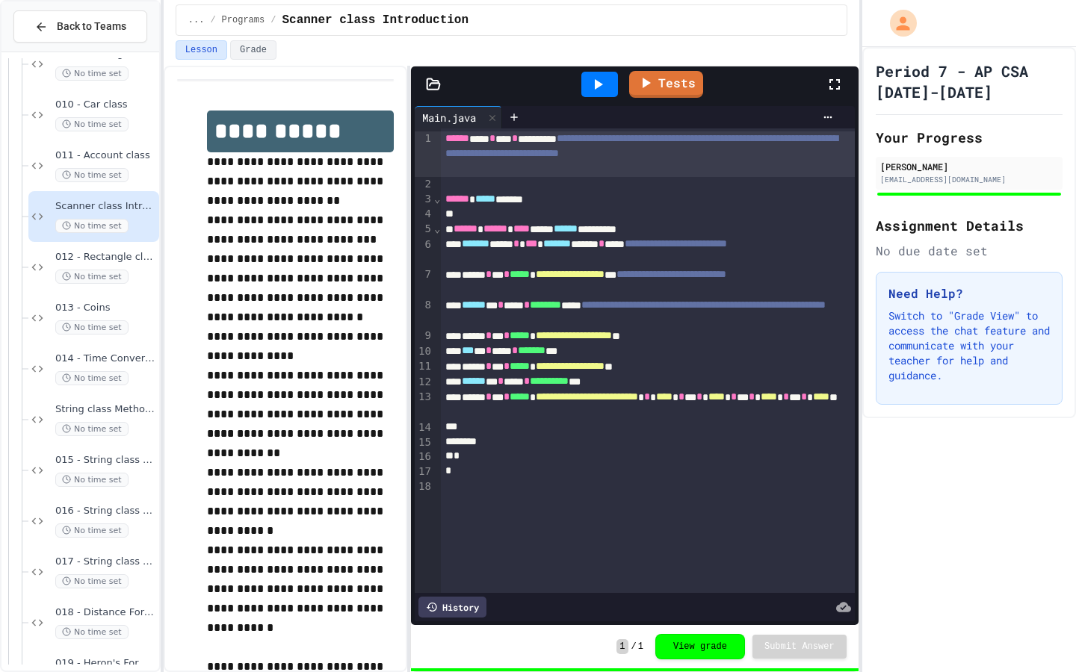
click at [126, 157] on span "011 - Account class" at bounding box center [105, 155] width 101 height 13
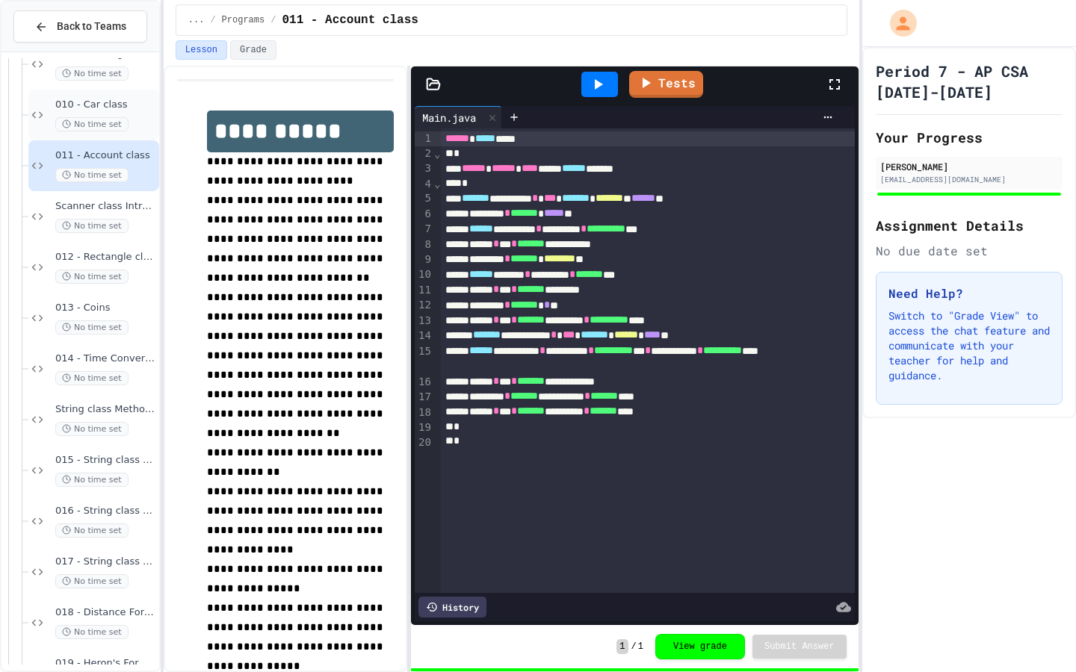
click at [113, 99] on span "010 - Car class" at bounding box center [105, 105] width 101 height 13
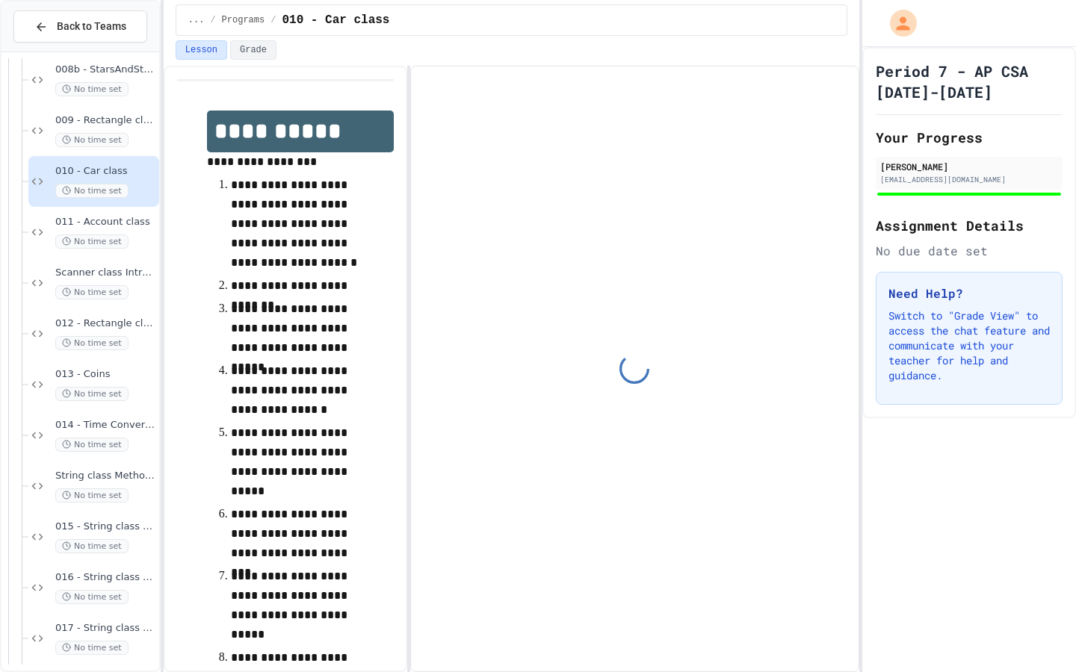
scroll to position [290, 0]
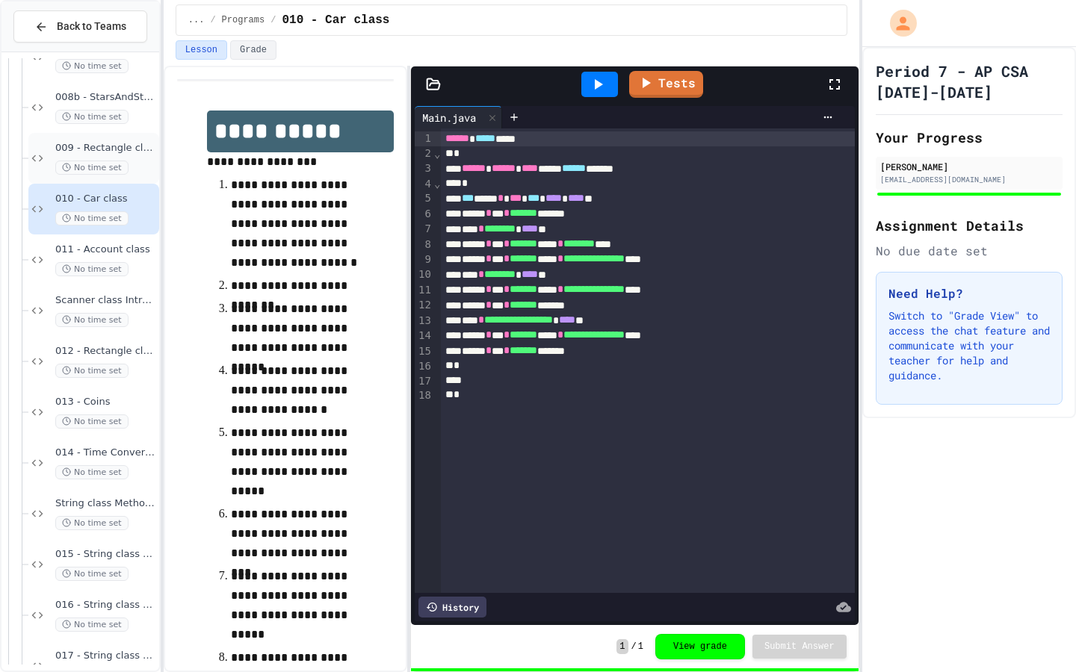
click at [120, 149] on span "009 - Rectangle class" at bounding box center [105, 148] width 101 height 13
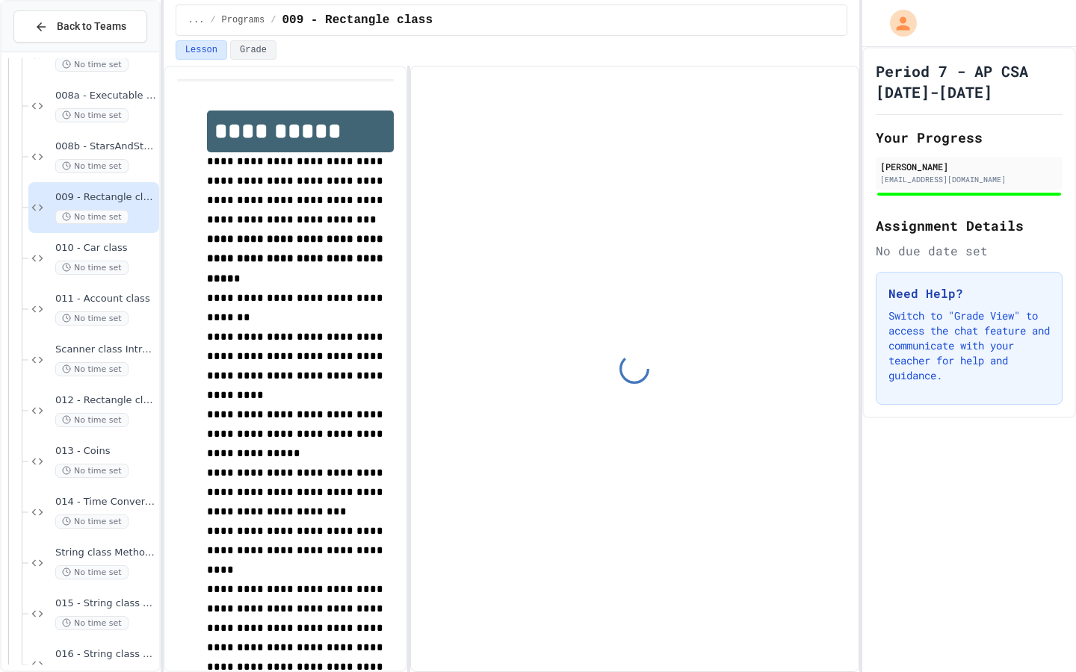
scroll to position [223, 0]
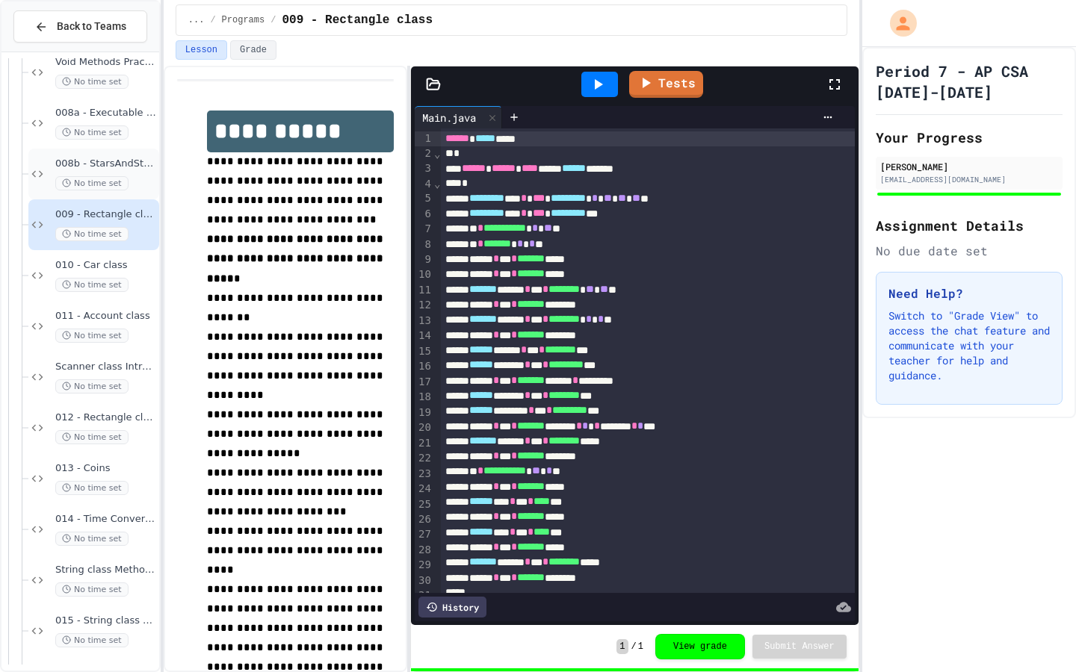
click at [126, 166] on span "008b - StarsAndStripes" at bounding box center [105, 164] width 101 height 13
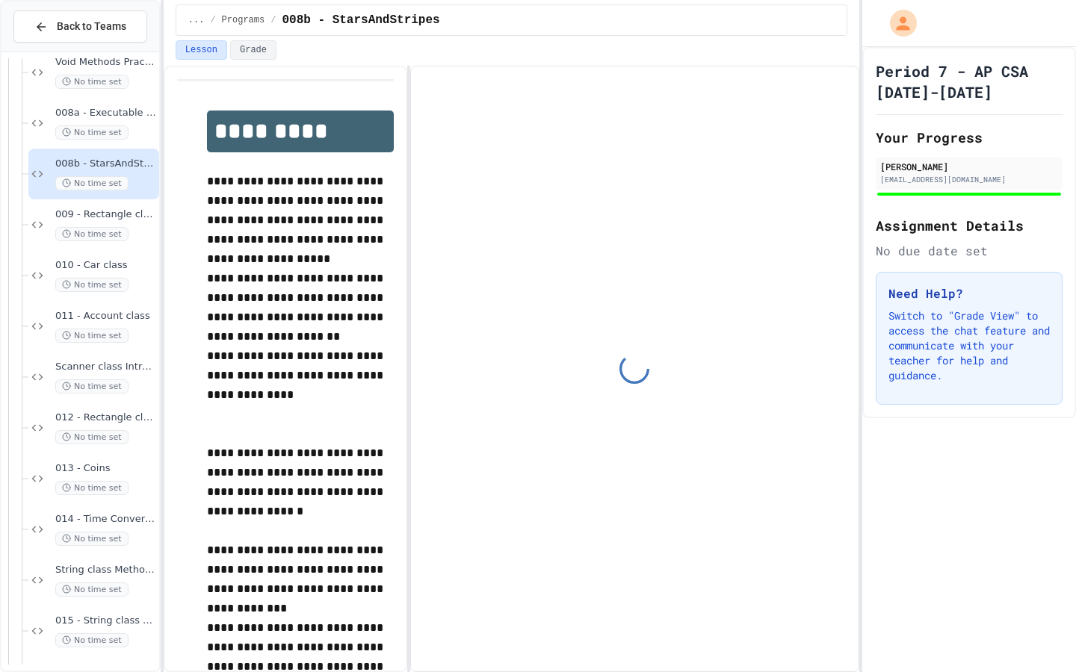
click at [109, 114] on span "008a - Executable class" at bounding box center [105, 113] width 101 height 13
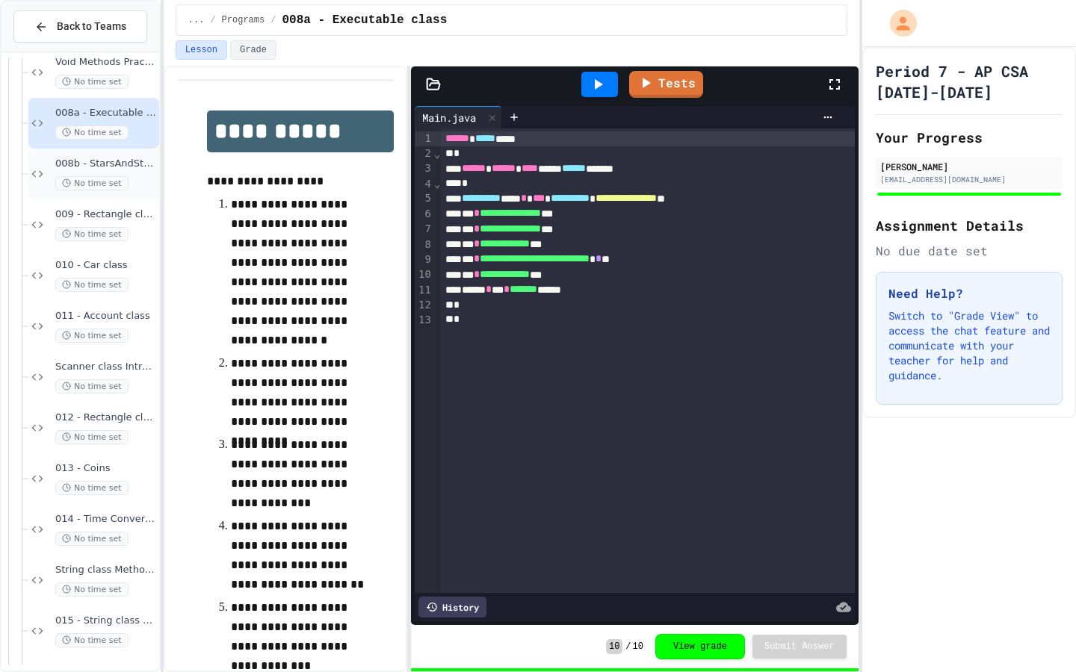
click at [118, 149] on div "008b - StarsAndStripes No time set" at bounding box center [93, 174] width 131 height 51
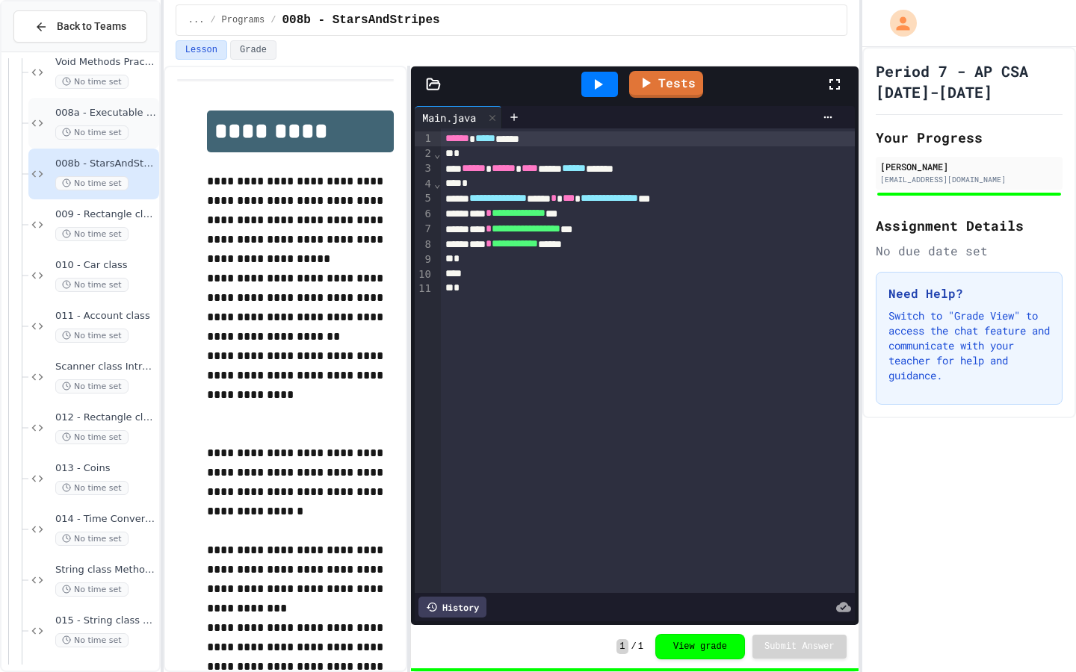
click at [116, 107] on span "008a - Executable class" at bounding box center [105, 113] width 101 height 13
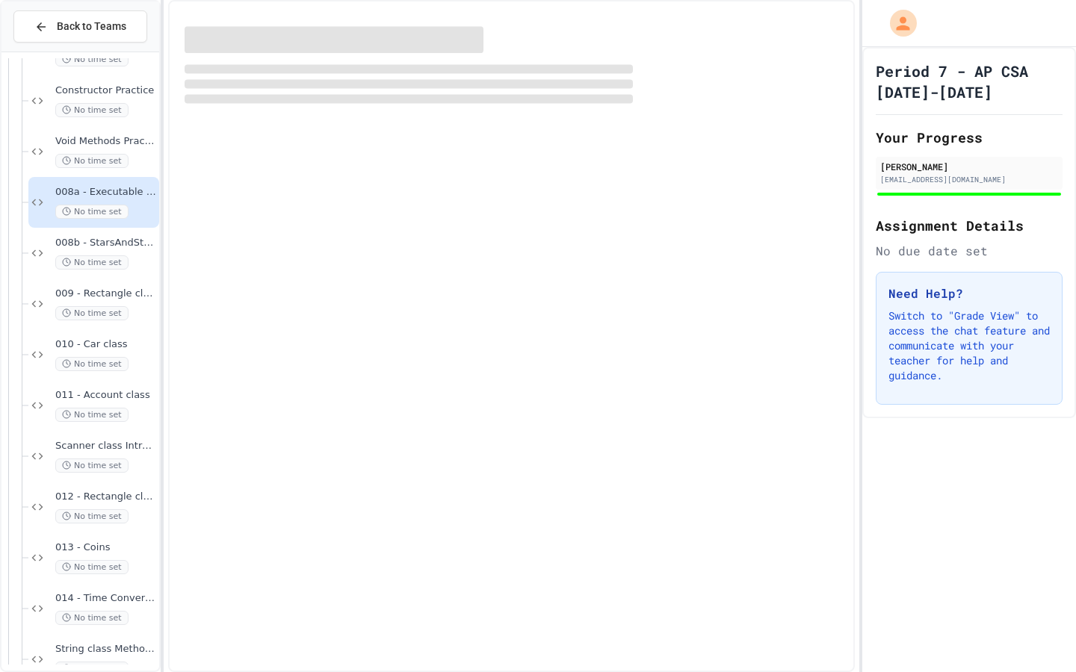
scroll to position [136, 0]
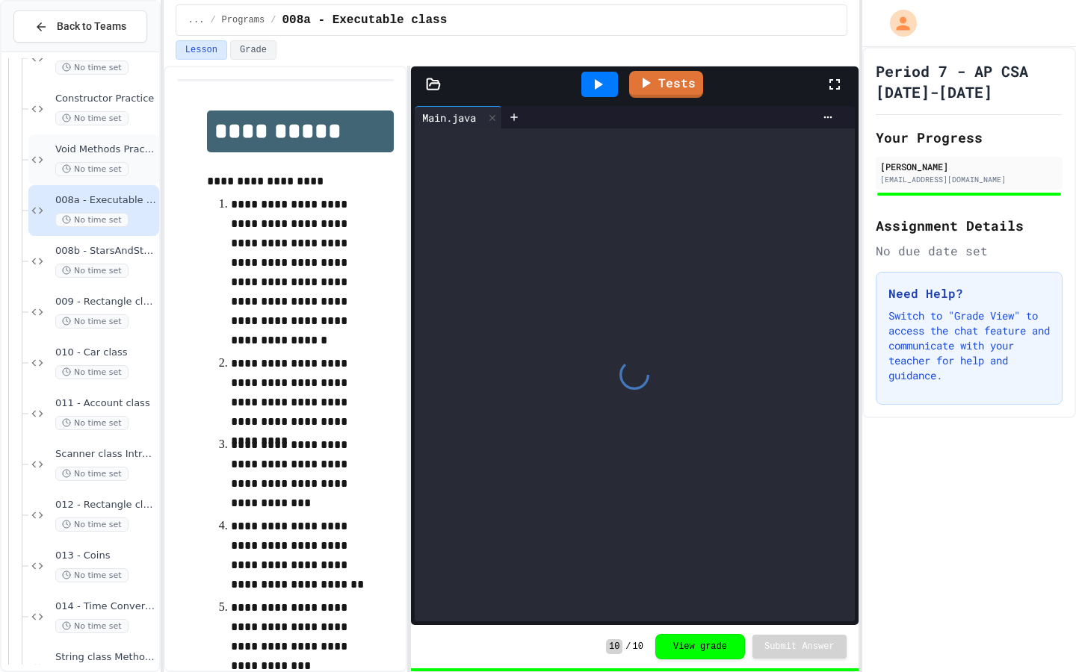
click at [124, 140] on div "Void Methods Practice No time set" at bounding box center [93, 159] width 131 height 51
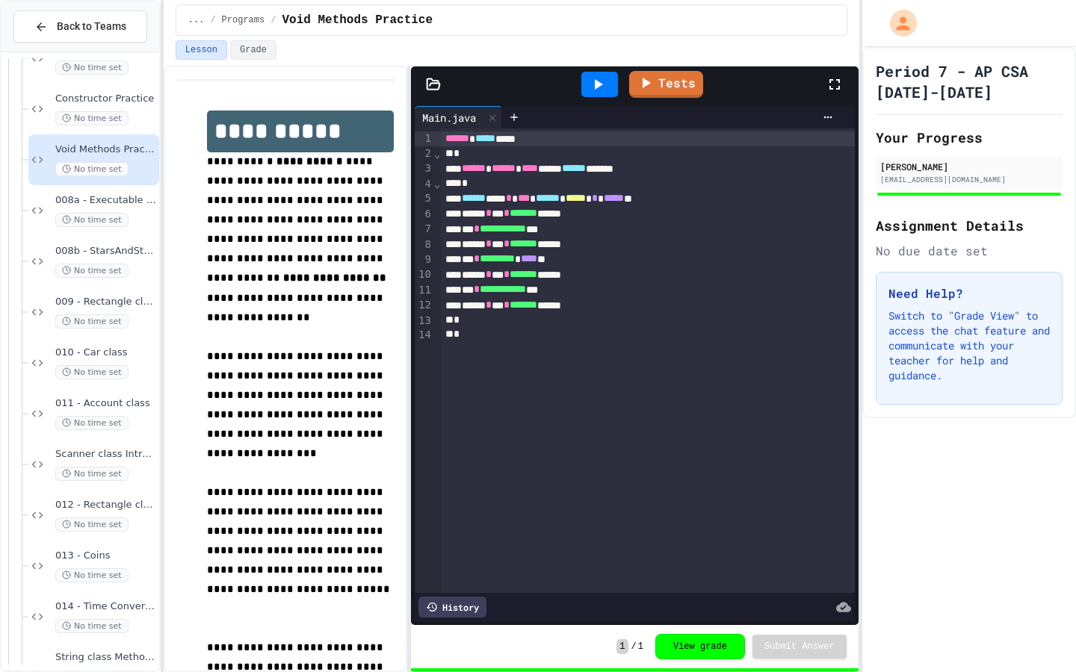
click at [117, 96] on span "Constructor Practice" at bounding box center [105, 99] width 101 height 13
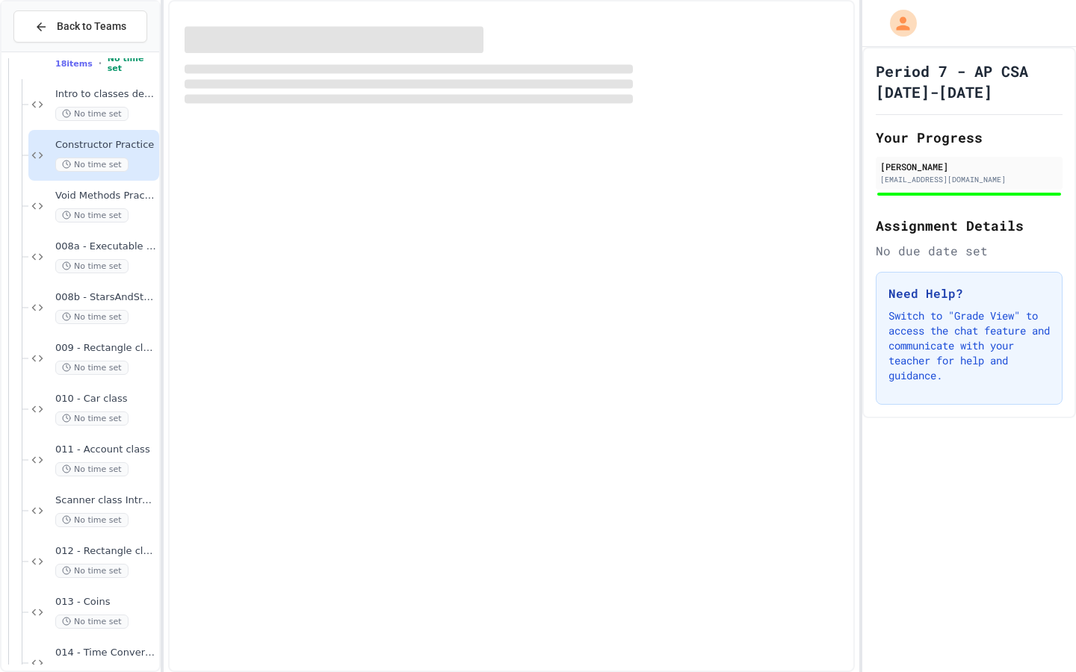
scroll to position [89, 0]
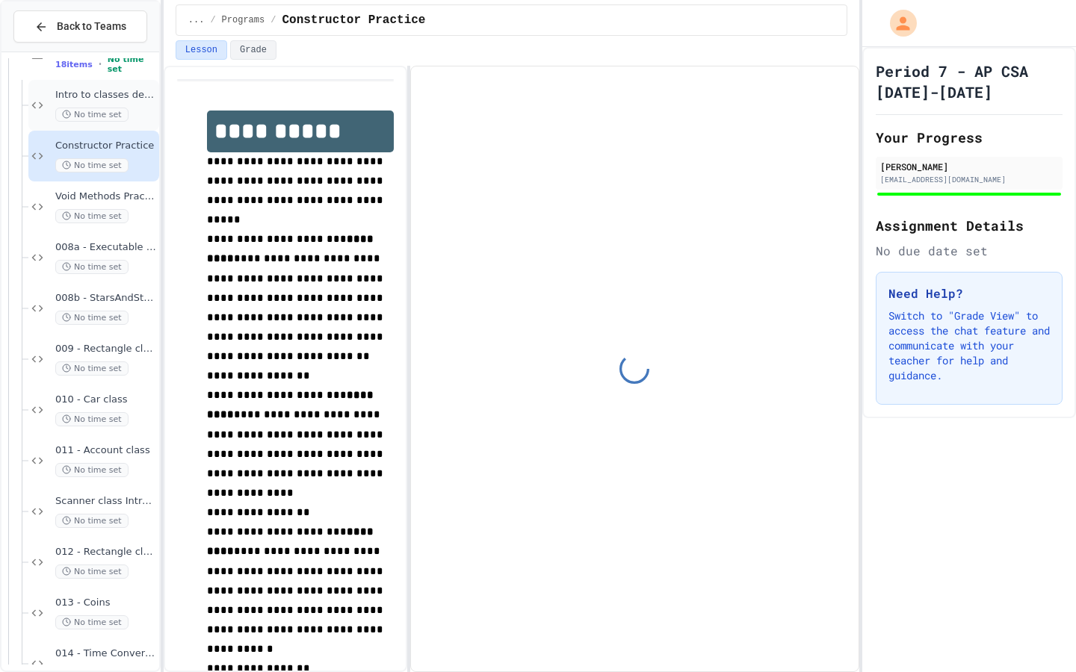
click at [119, 95] on span "Intro to classes demonstration" at bounding box center [105, 95] width 101 height 13
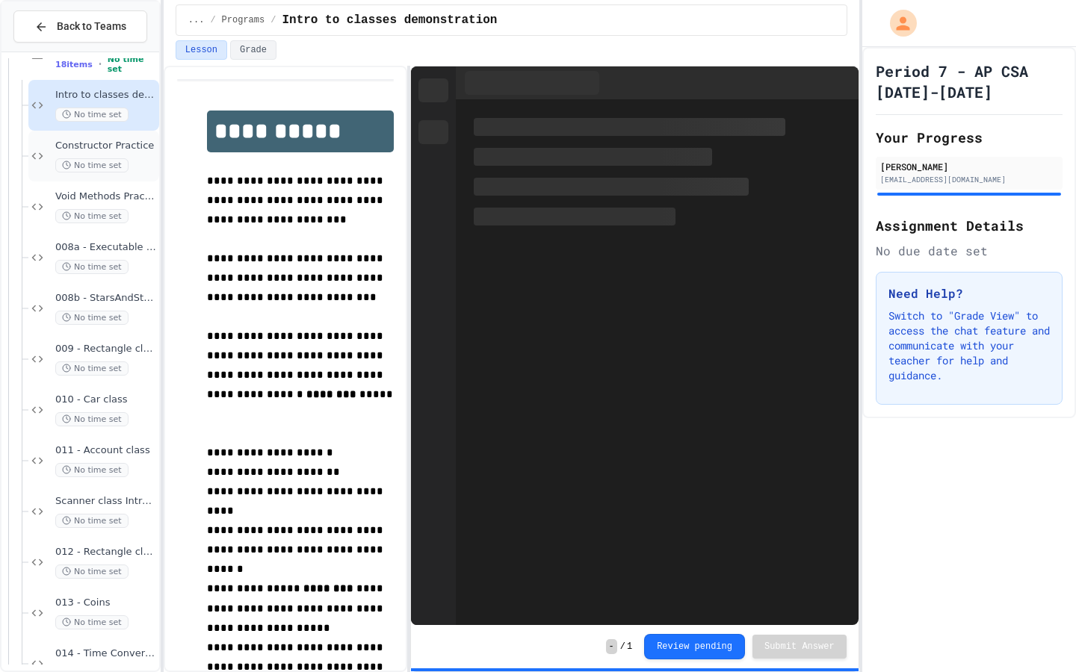
click at [128, 146] on span "Constructor Practice" at bounding box center [105, 146] width 101 height 13
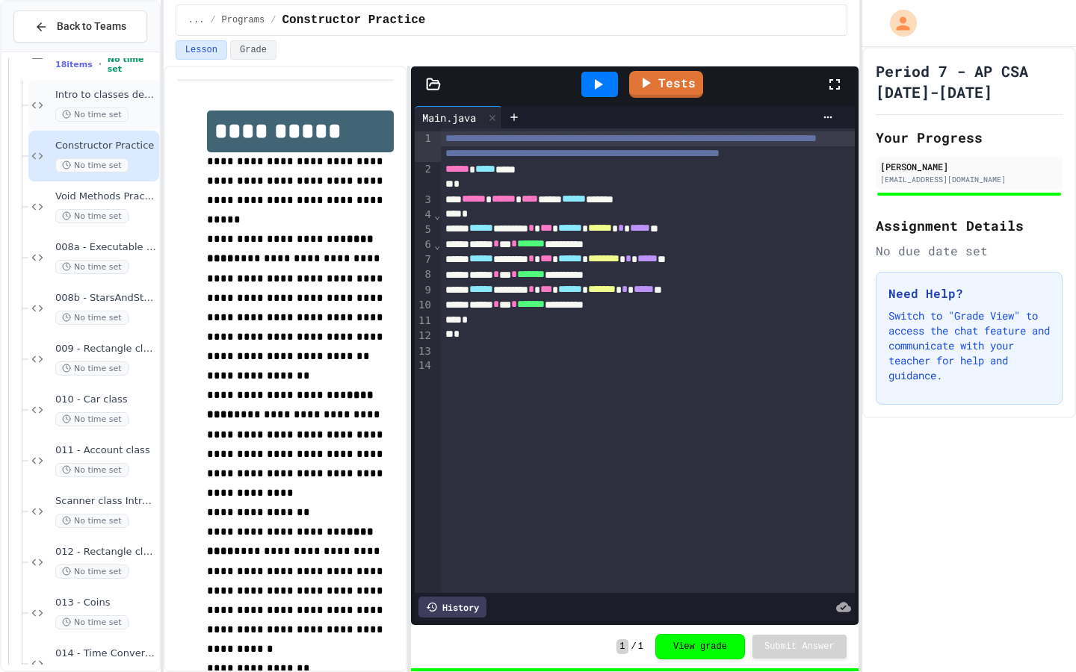
click at [124, 93] on span "Intro to classes demonstration" at bounding box center [105, 95] width 101 height 13
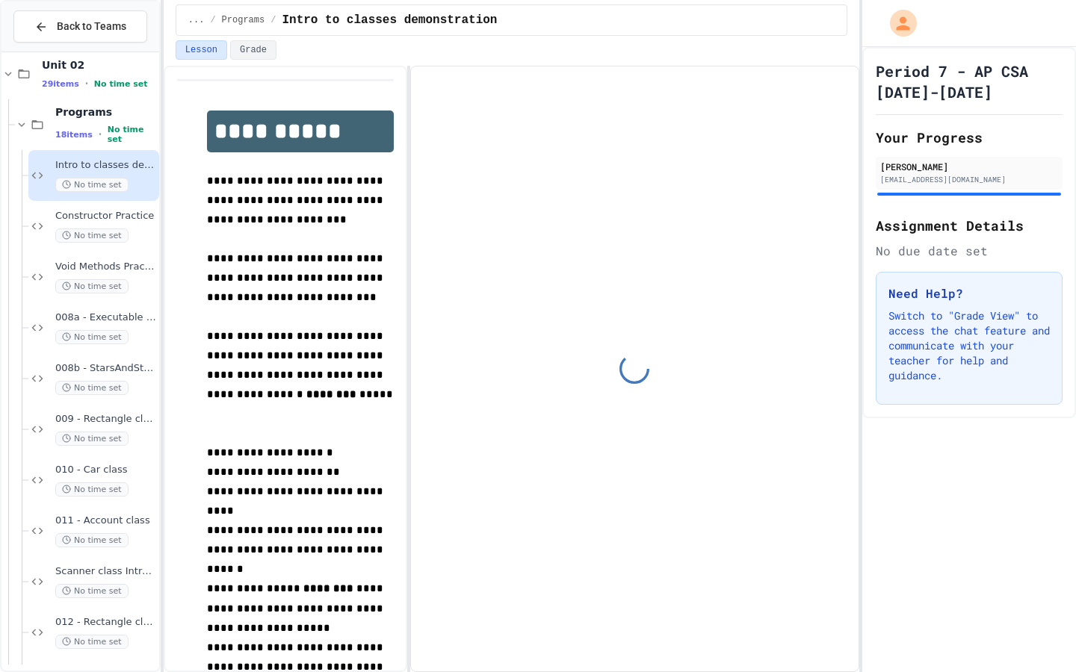
scroll to position [8, 0]
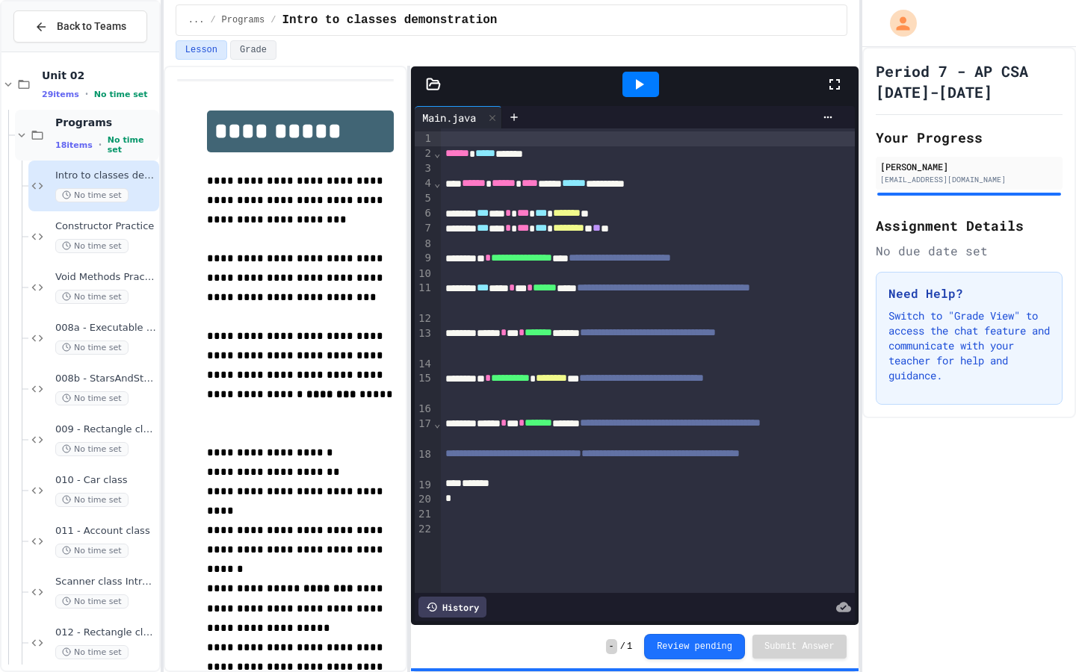
click at [81, 120] on span "Programs" at bounding box center [105, 122] width 101 height 13
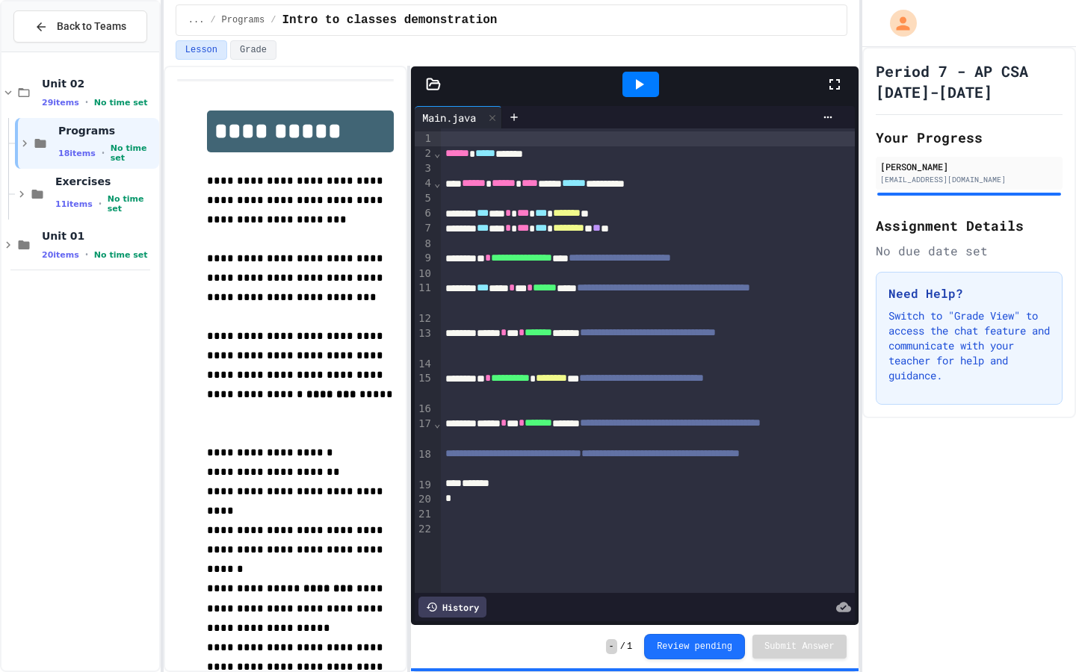
scroll to position [0, 0]
click at [91, 178] on div "Exercises 11 items • No time set" at bounding box center [87, 194] width 144 height 51
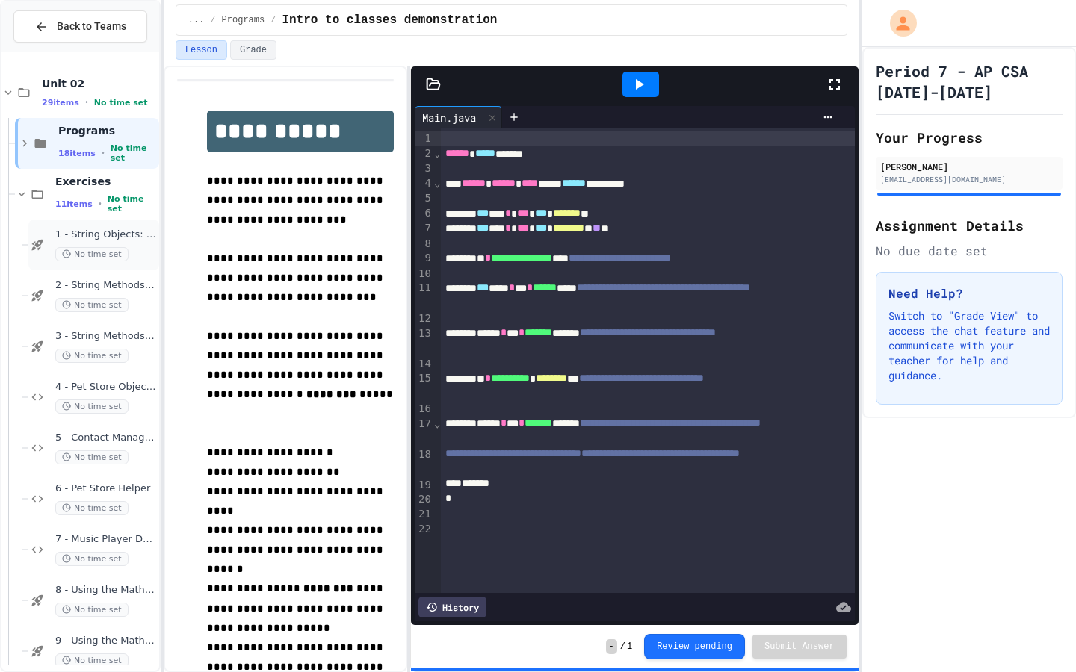
click at [102, 230] on span "1 - String Objects: Concatenation, Literals, and More" at bounding box center [105, 235] width 101 height 13
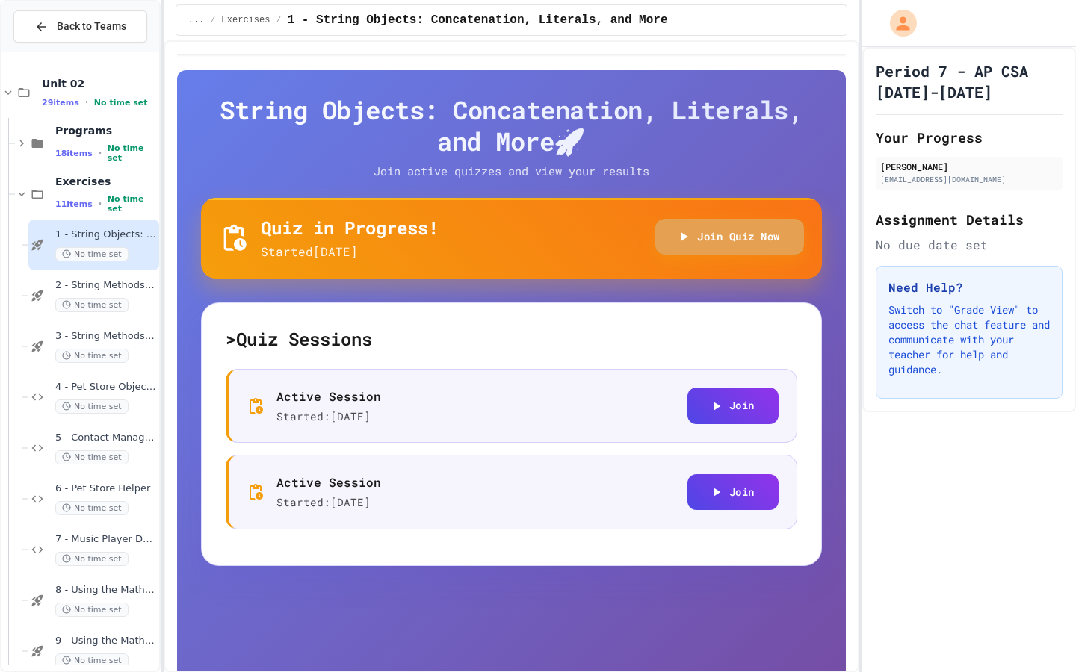
click at [773, 223] on button "Join Quiz Now" at bounding box center [729, 237] width 149 height 37
click at [128, 280] on span "2 - String Methods Practice I" at bounding box center [105, 285] width 101 height 13
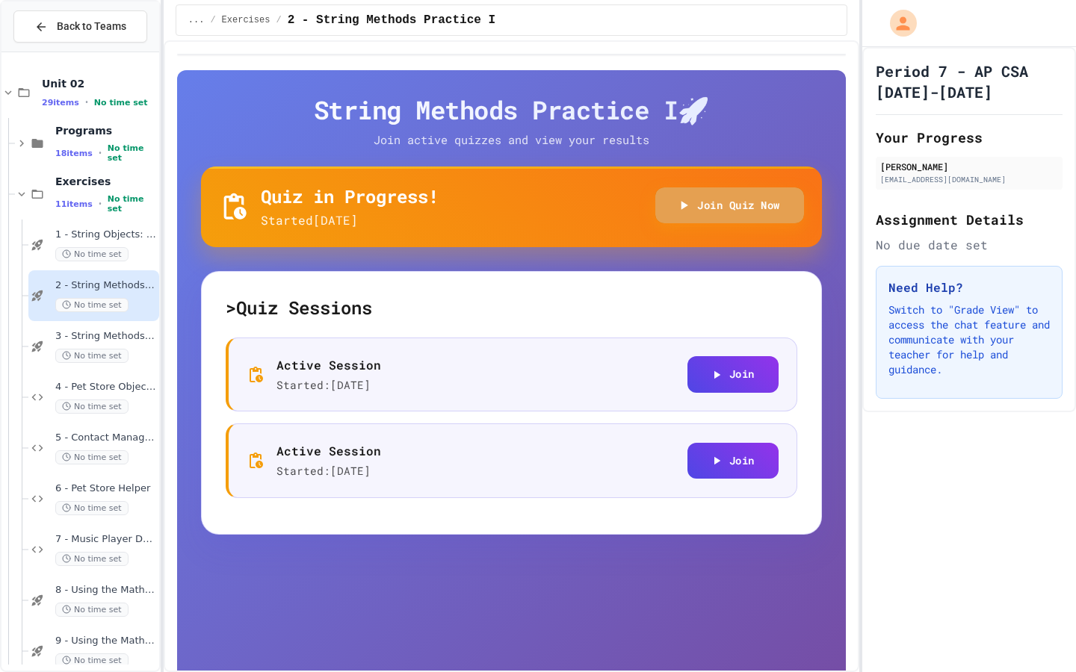
click at [718, 215] on button "Join Quiz Now" at bounding box center [729, 206] width 149 height 37
click at [104, 339] on span "3 - String Methods Practice II" at bounding box center [105, 336] width 101 height 13
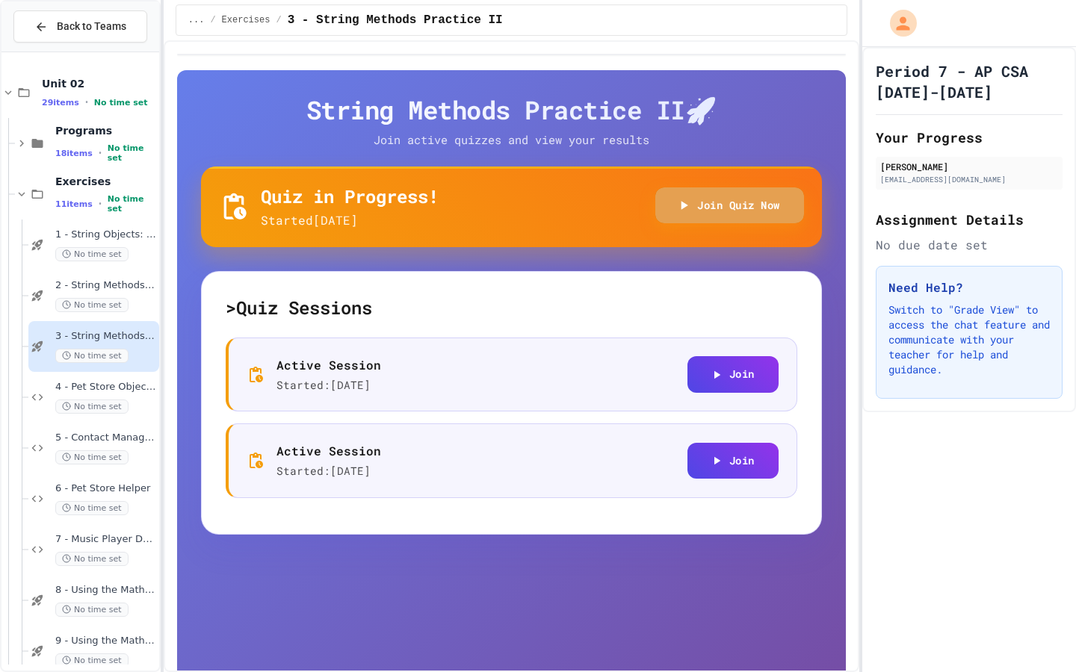
click at [713, 214] on button "Join Quiz Now" at bounding box center [729, 206] width 149 height 37
click at [119, 385] on span "4 - Pet Store Object Creator" at bounding box center [105, 387] width 101 height 13
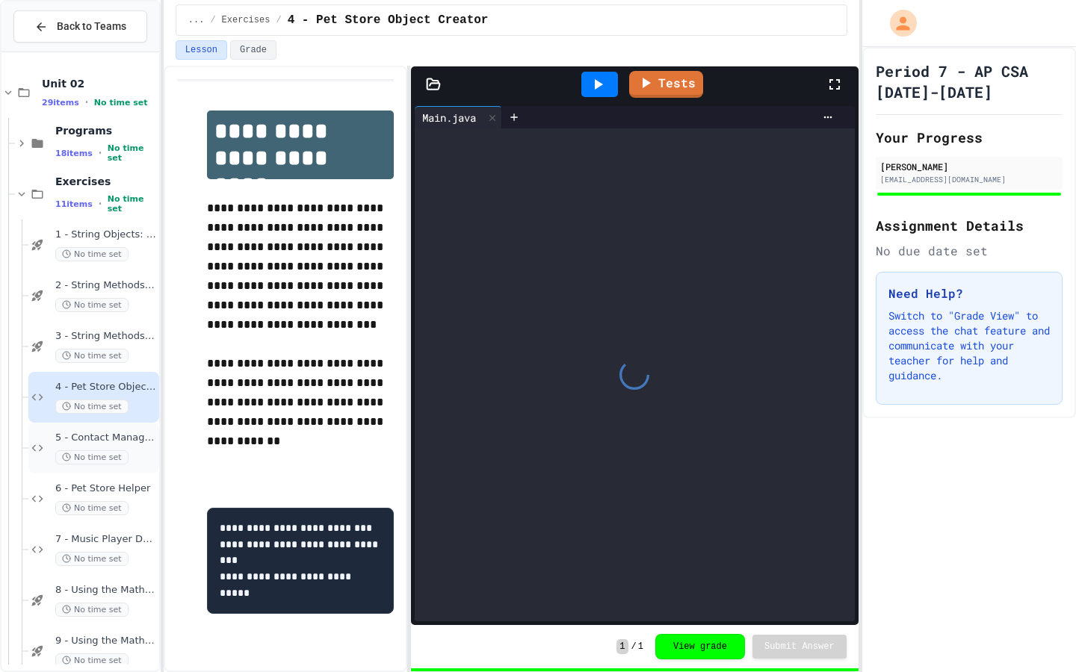
click at [134, 436] on span "5 - Contact Manager Debug" at bounding box center [105, 438] width 101 height 13
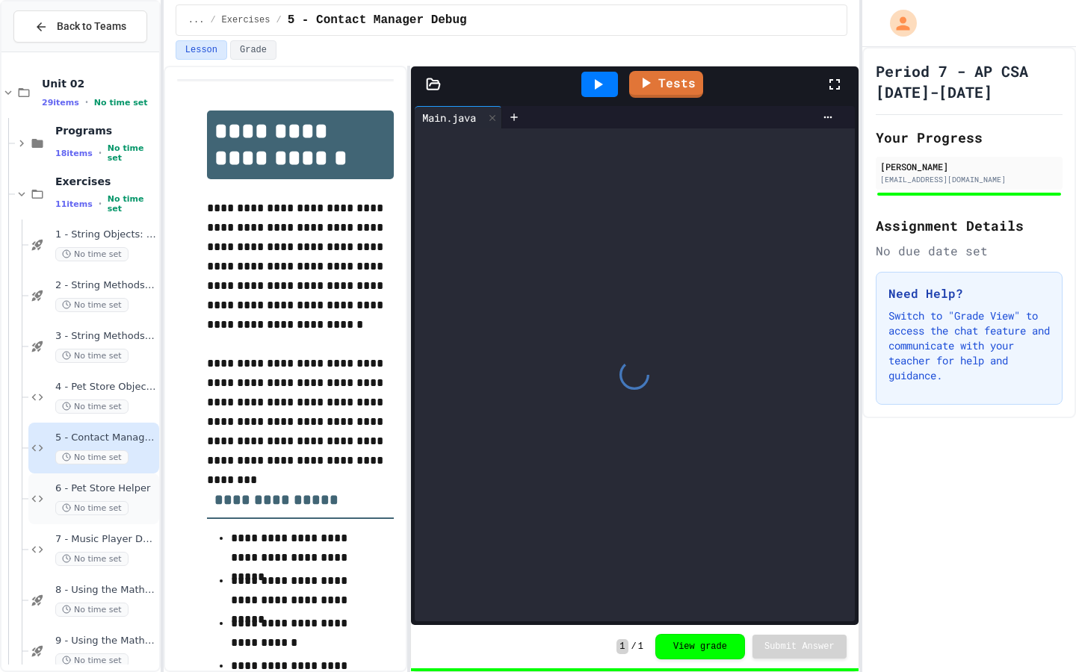
click at [136, 487] on span "6 - Pet Store Helper" at bounding box center [105, 489] width 101 height 13
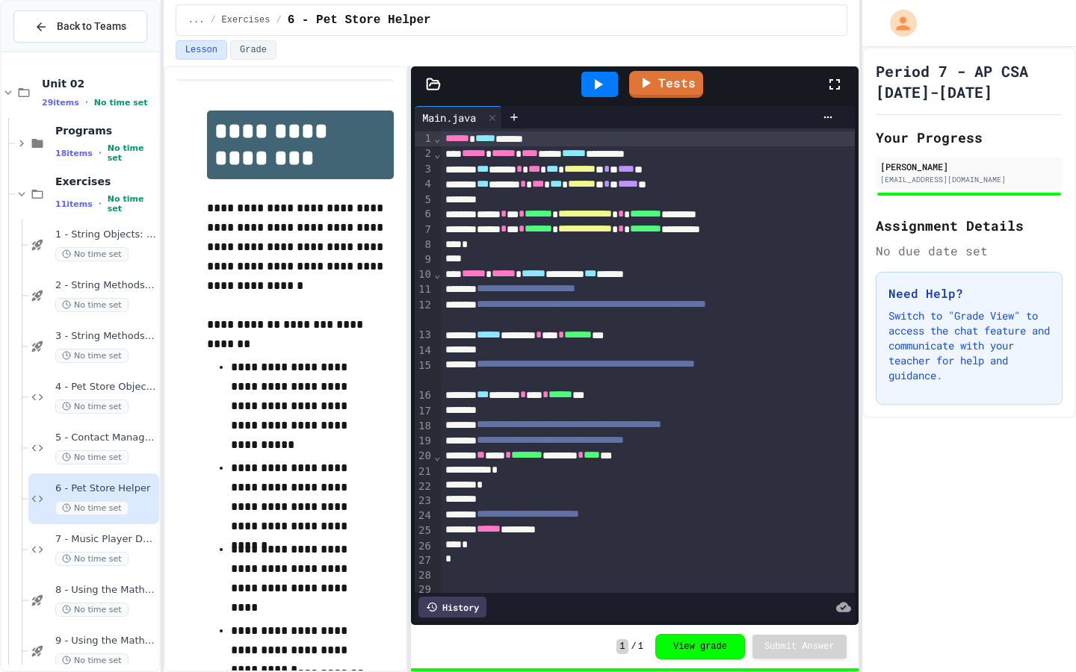
click at [137, 536] on span "7 - Music Player Debugger" at bounding box center [105, 539] width 101 height 13
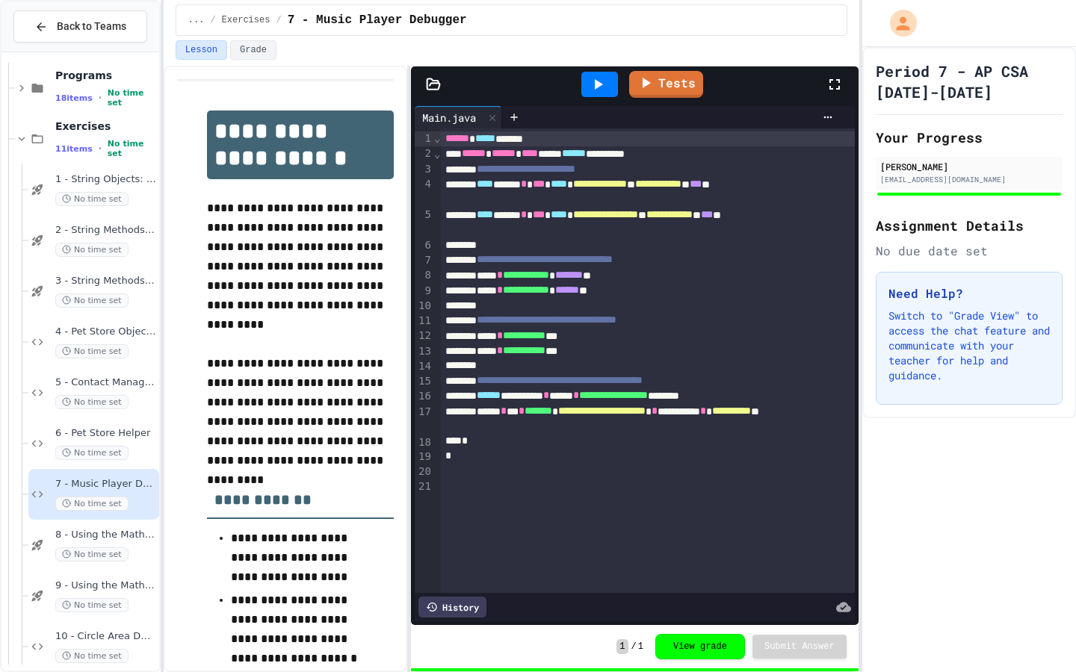
scroll to position [69, 0]
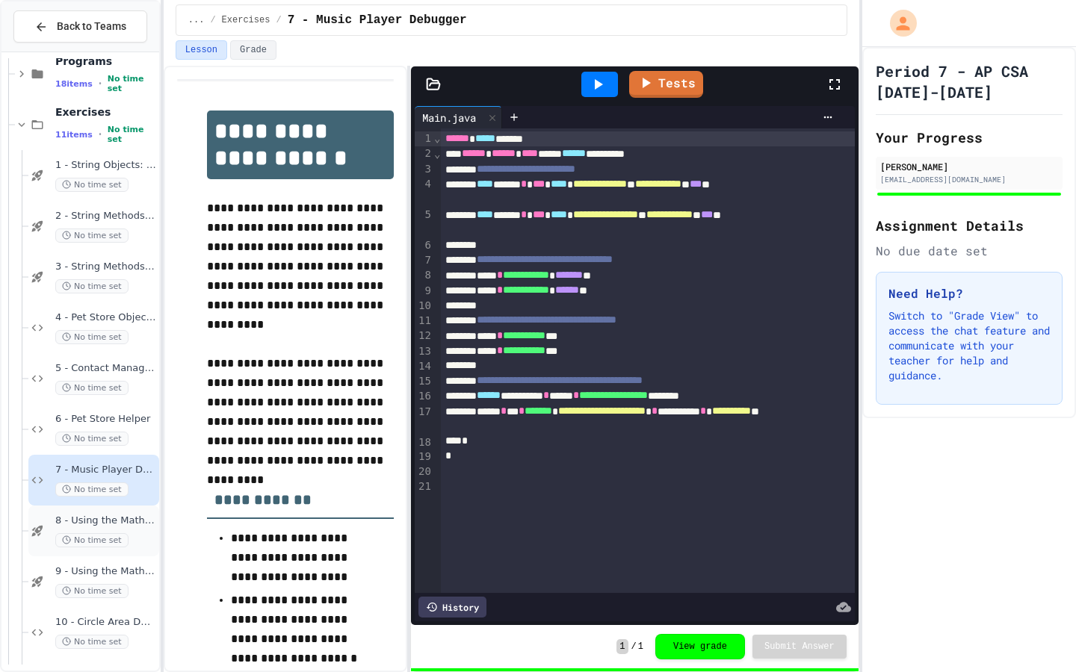
click at [134, 519] on span "8 - Using the Math Class I" at bounding box center [105, 521] width 101 height 13
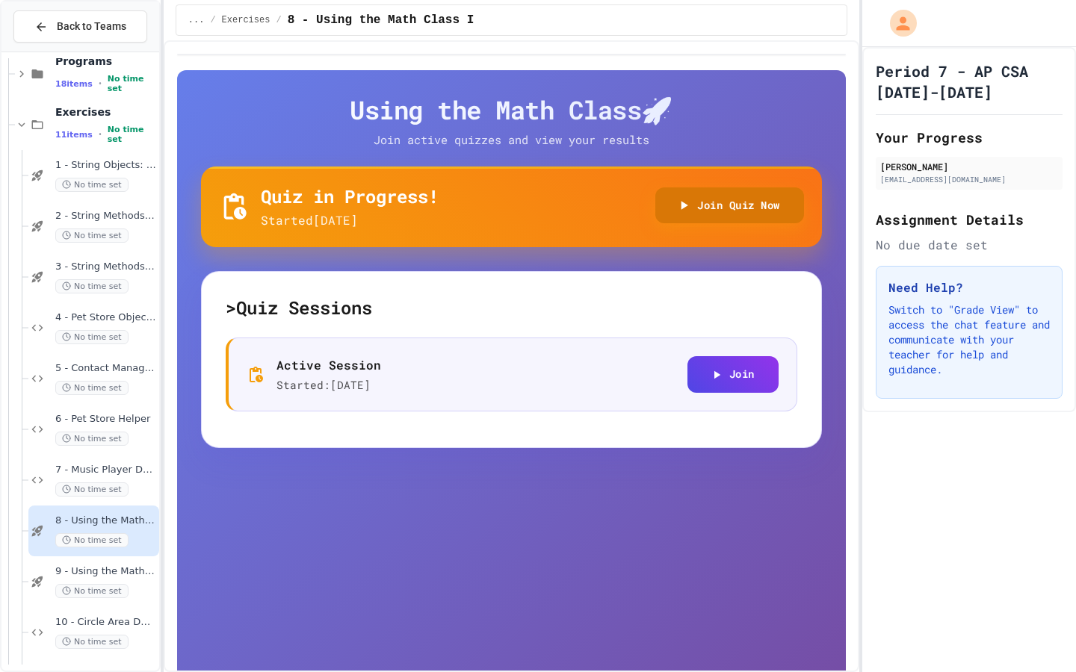
click at [732, 203] on button "Join Quiz Now" at bounding box center [729, 206] width 149 height 37
click at [126, 562] on div "9 - Using the Math Class II No time set" at bounding box center [93, 582] width 131 height 51
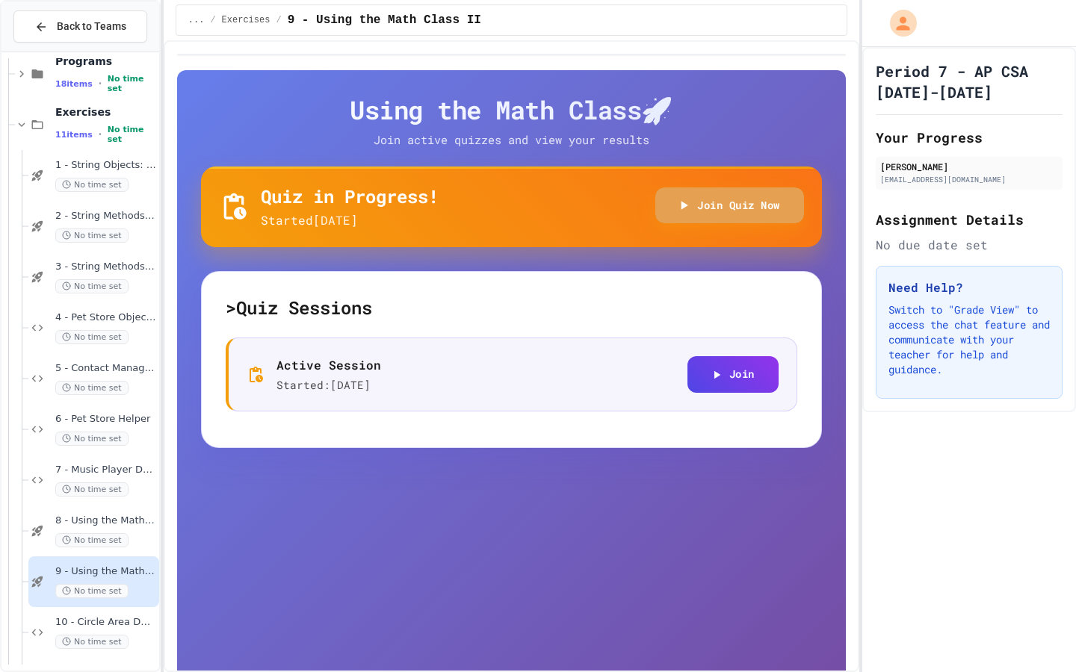
click at [743, 201] on button "Join Quiz Now" at bounding box center [729, 206] width 149 height 37
click at [129, 566] on span "10 - Circle Area Debugger" at bounding box center [105, 622] width 101 height 13
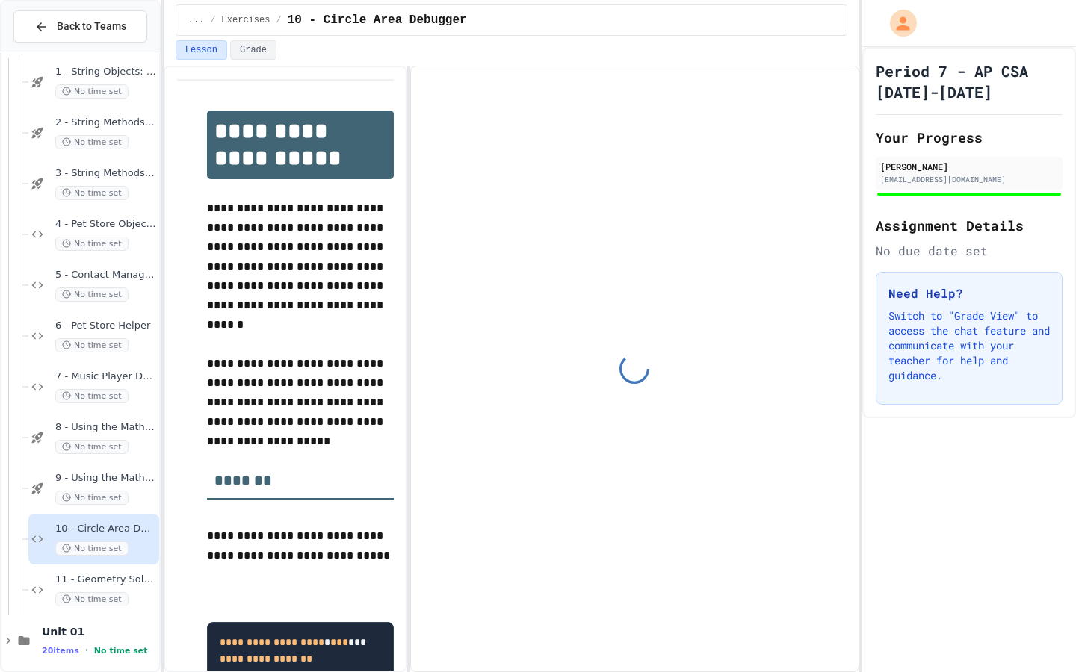
scroll to position [173, 0]
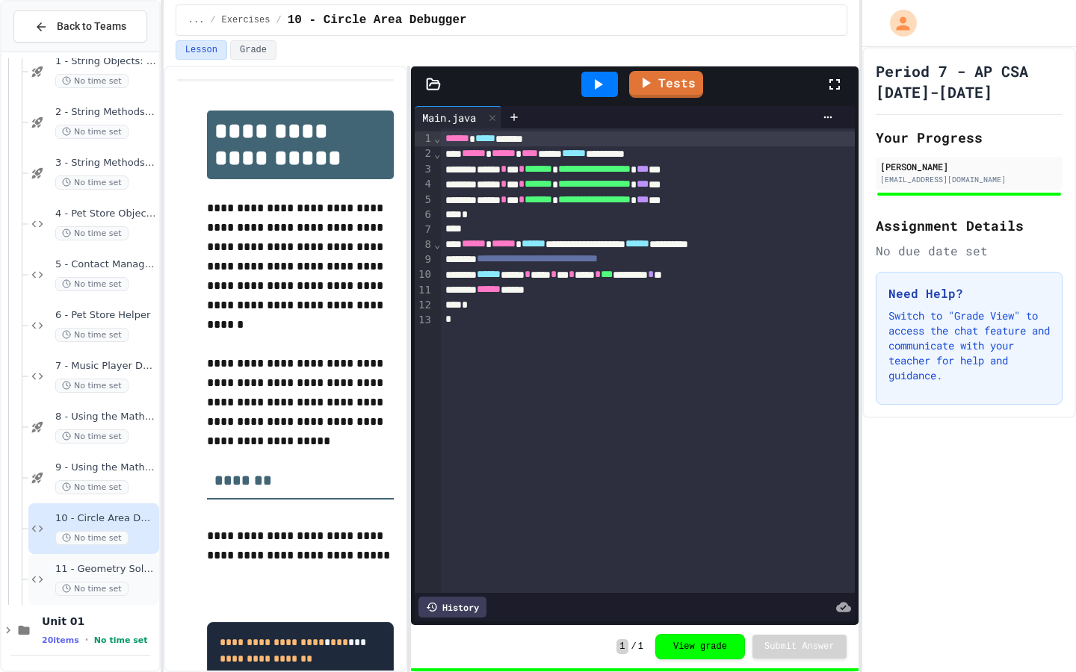
click at [118, 557] on div "11 - Geometry Solver Pro No time set" at bounding box center [93, 579] width 131 height 51
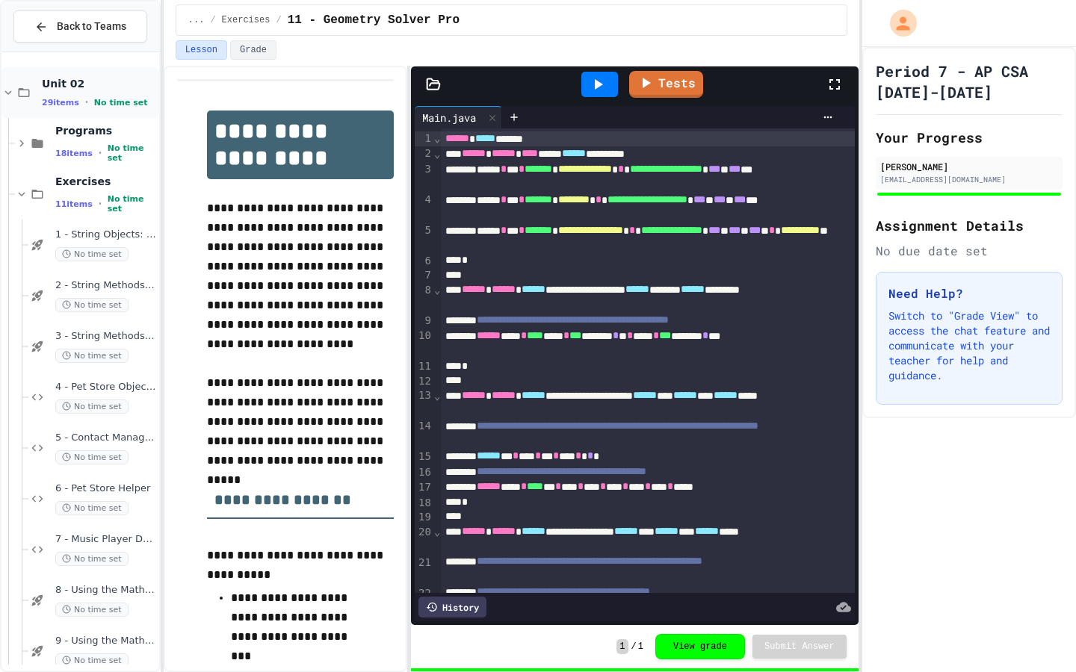
click at [108, 98] on span "No time set" at bounding box center [121, 103] width 54 height 10
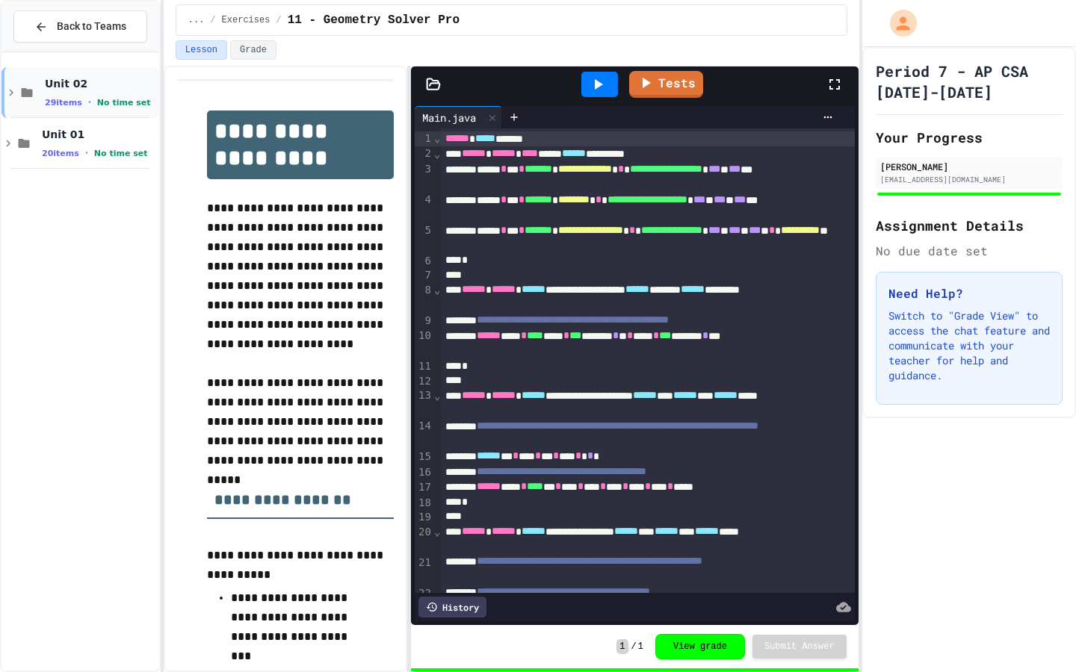
click at [94, 72] on div "Unit 02 29 items • No time set" at bounding box center [80, 92] width 158 height 51
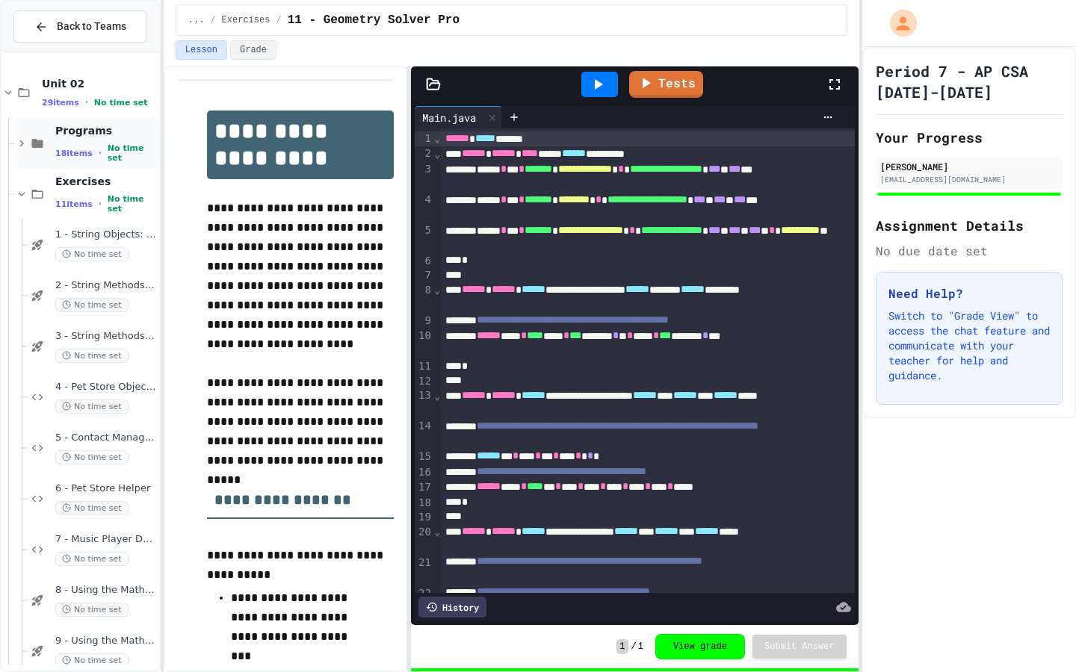
click at [94, 128] on span "Programs" at bounding box center [105, 130] width 101 height 13
click at [93, 143] on div "Programs 18 items • No time set" at bounding box center [105, 144] width 101 height 40
click at [96, 187] on span "Exercises" at bounding box center [105, 181] width 101 height 13
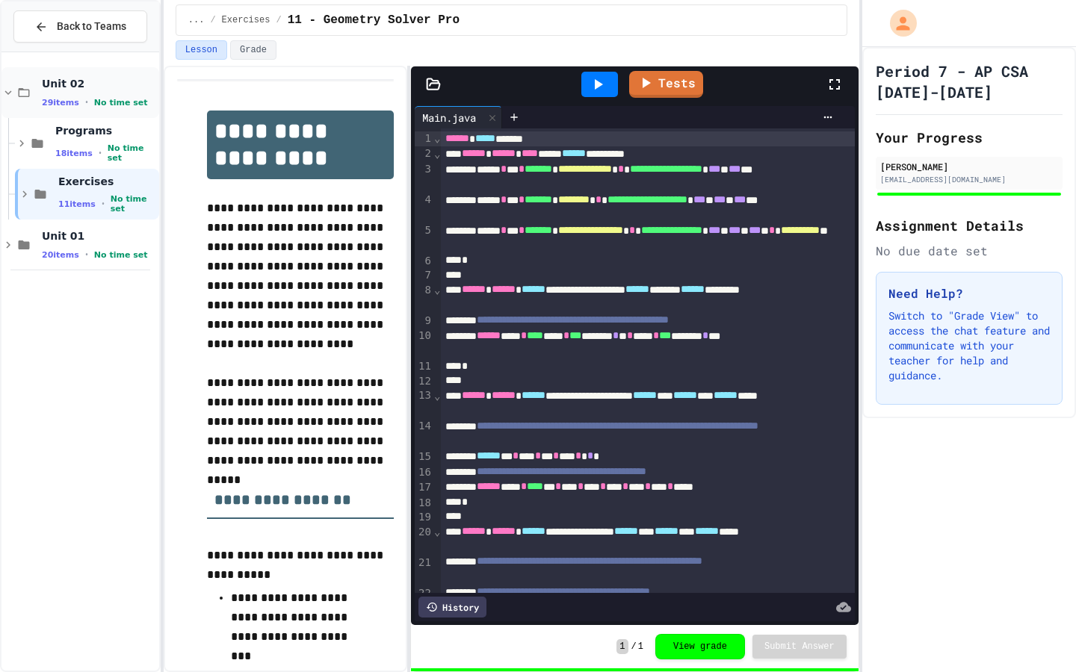
click at [93, 96] on div "29 items • No time set" at bounding box center [99, 102] width 114 height 12
